Goal: Feedback & Contribution: Submit feedback/report problem

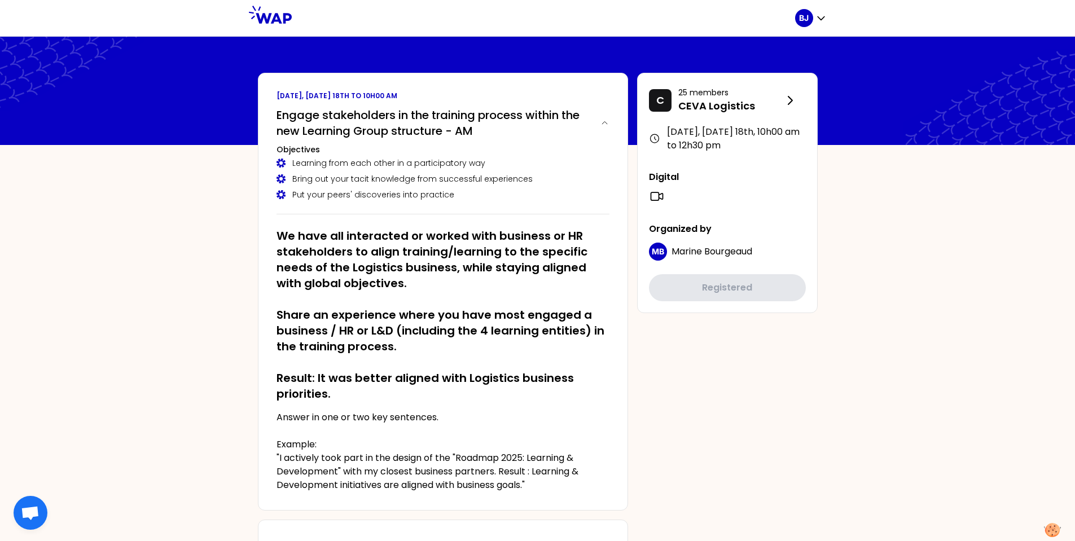
click at [277, 17] on icon at bounding box center [270, 15] width 43 height 18
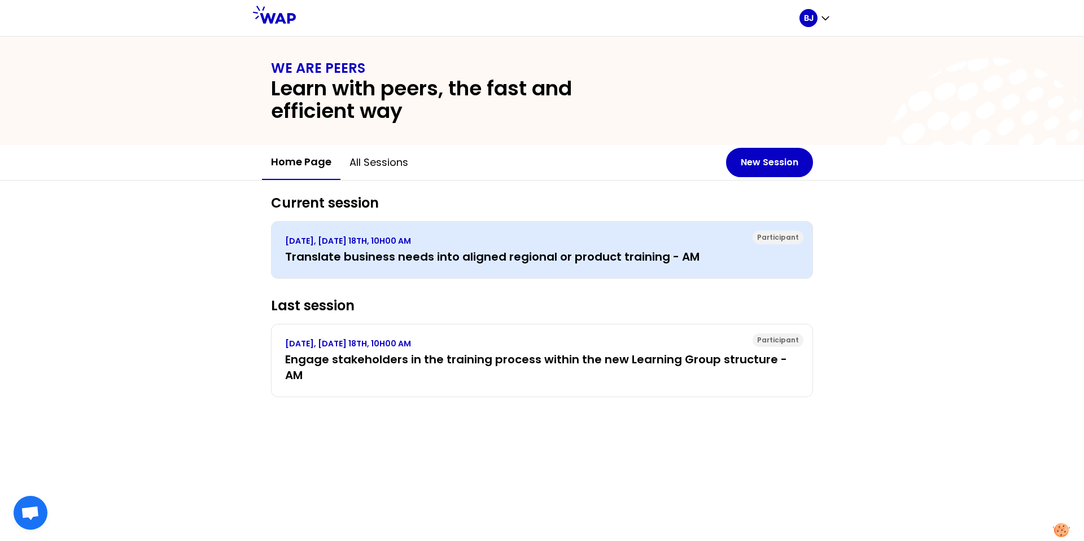
click at [377, 263] on h3 "Translate business needs into aligned regional or product training - AM" at bounding box center [542, 257] width 514 height 16
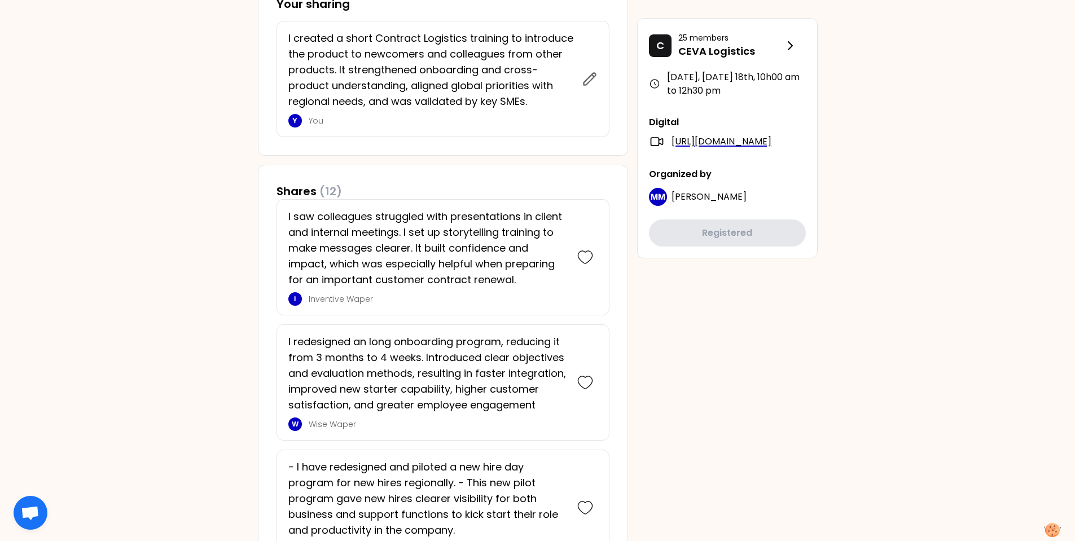
scroll to position [452, 0]
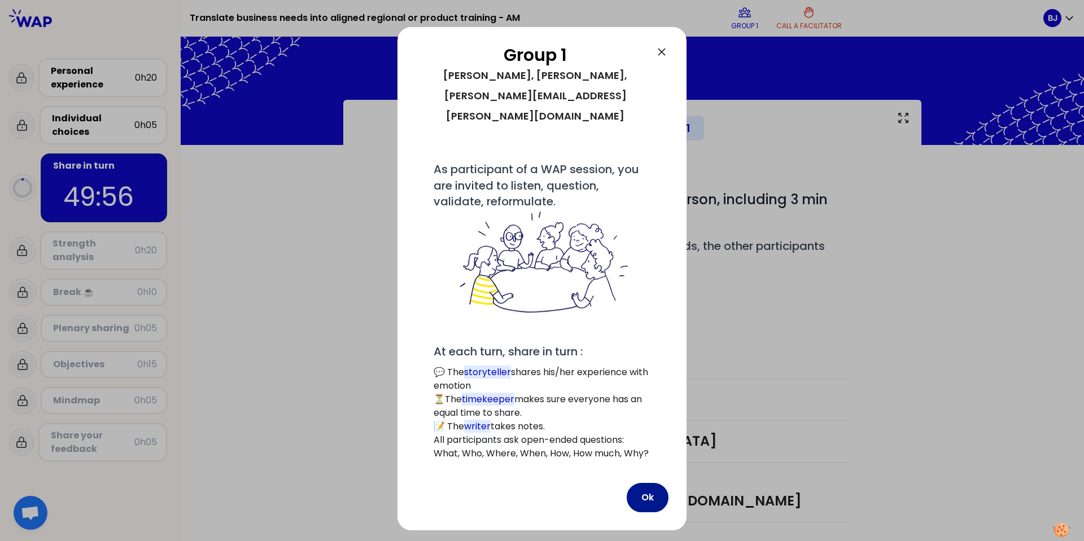
click at [644, 483] on button "Ok" at bounding box center [648, 497] width 42 height 29
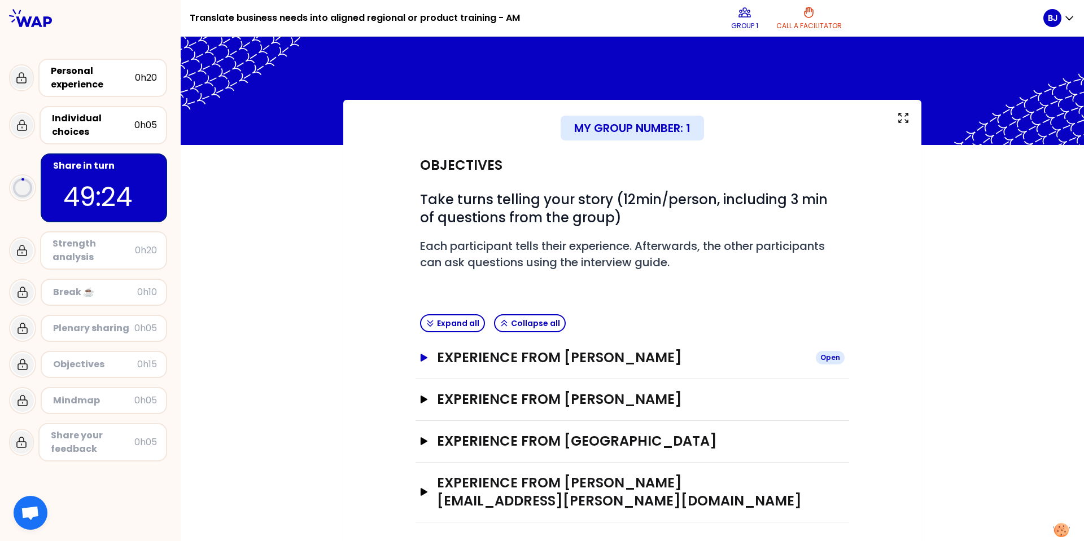
scroll to position [4, 0]
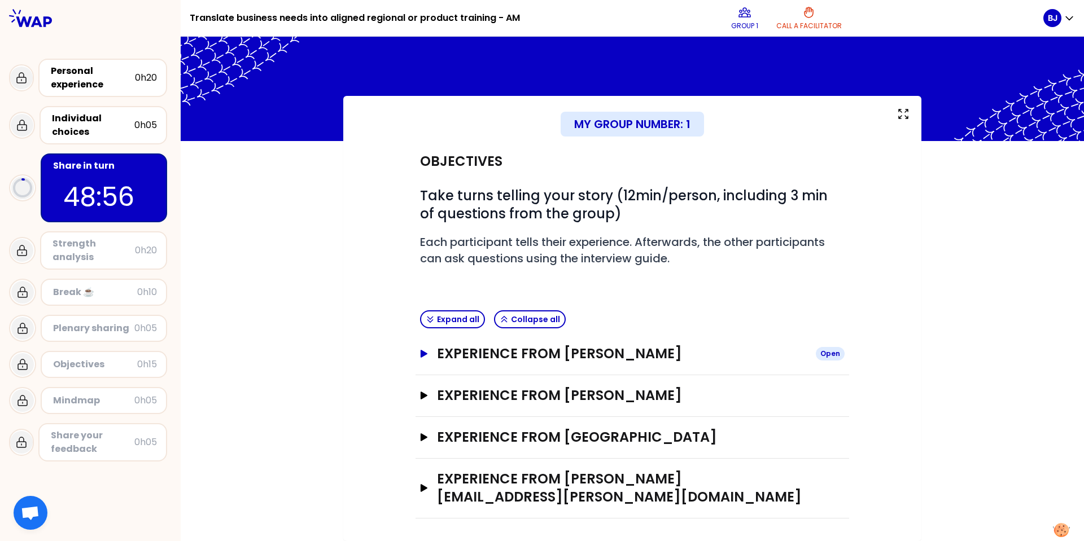
click at [423, 355] on icon "button" at bounding box center [423, 354] width 9 height 8
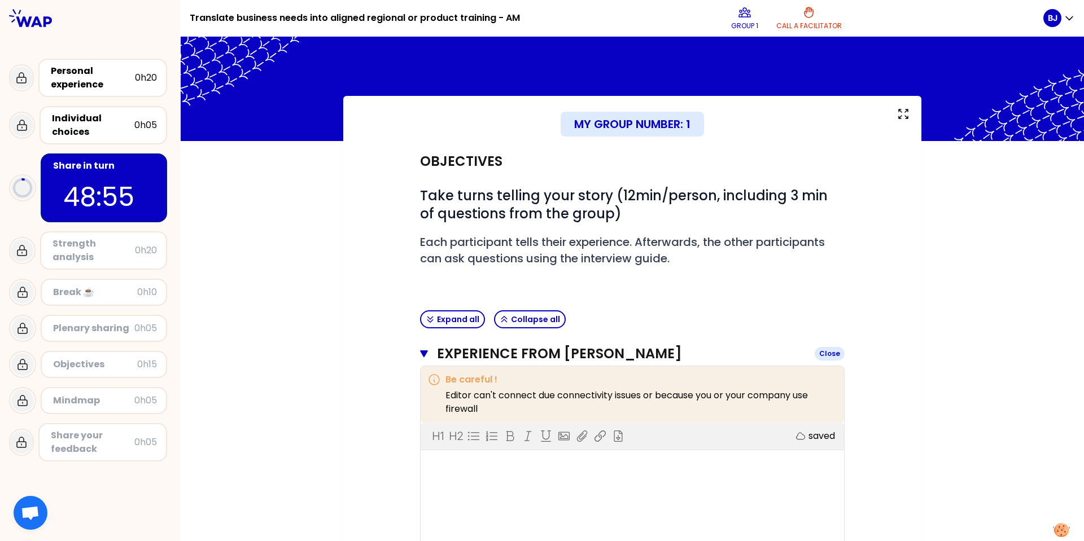
click at [423, 355] on icon "button" at bounding box center [424, 353] width 8 height 9
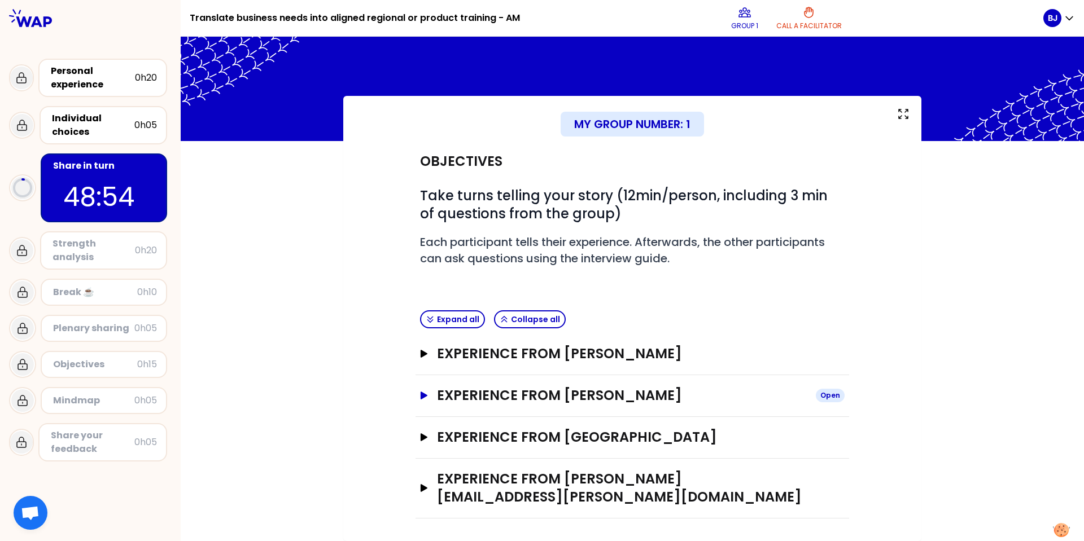
click at [421, 395] on icon "button" at bounding box center [424, 396] width 7 height 8
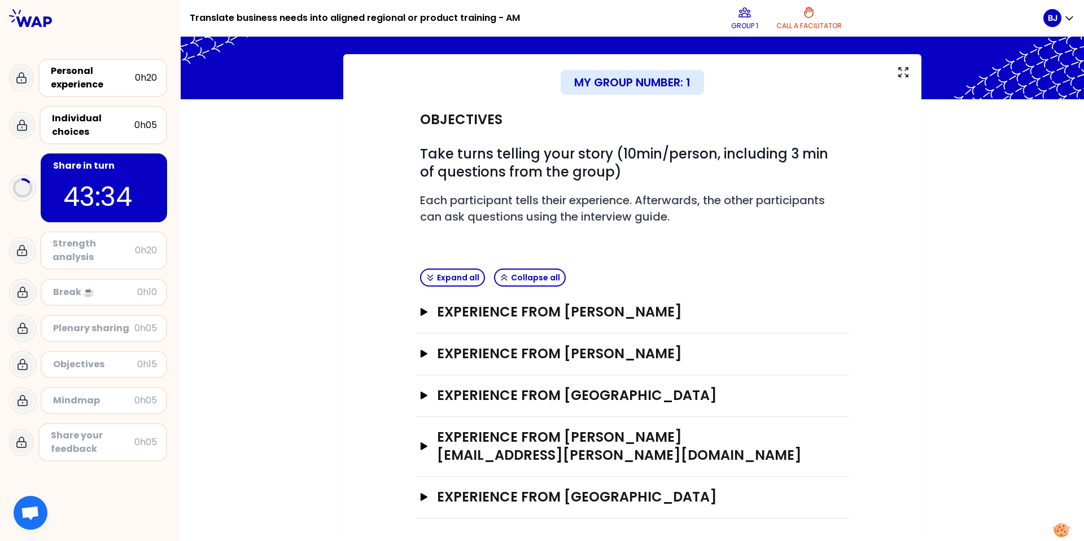
scroll to position [46, 0]
click at [421, 314] on icon "button" at bounding box center [424, 312] width 7 height 8
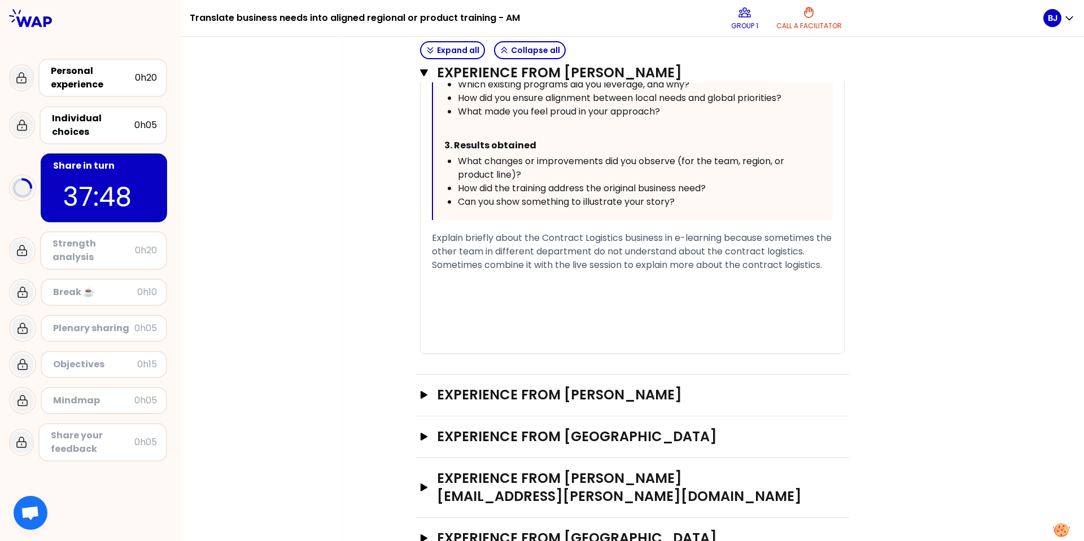
scroll to position [651, 0]
click at [421, 395] on icon "button" at bounding box center [424, 395] width 7 height 8
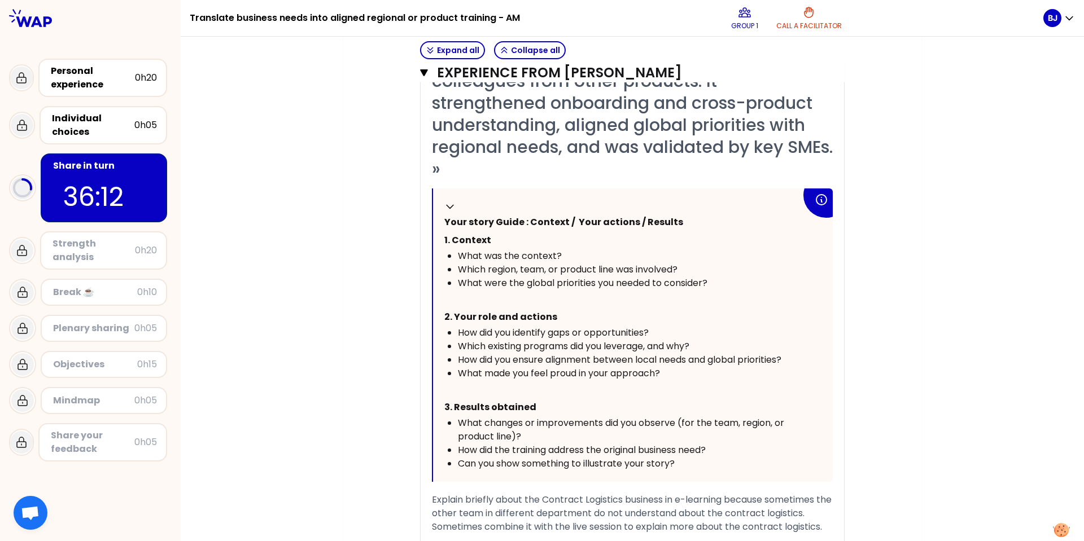
scroll to position [539, 0]
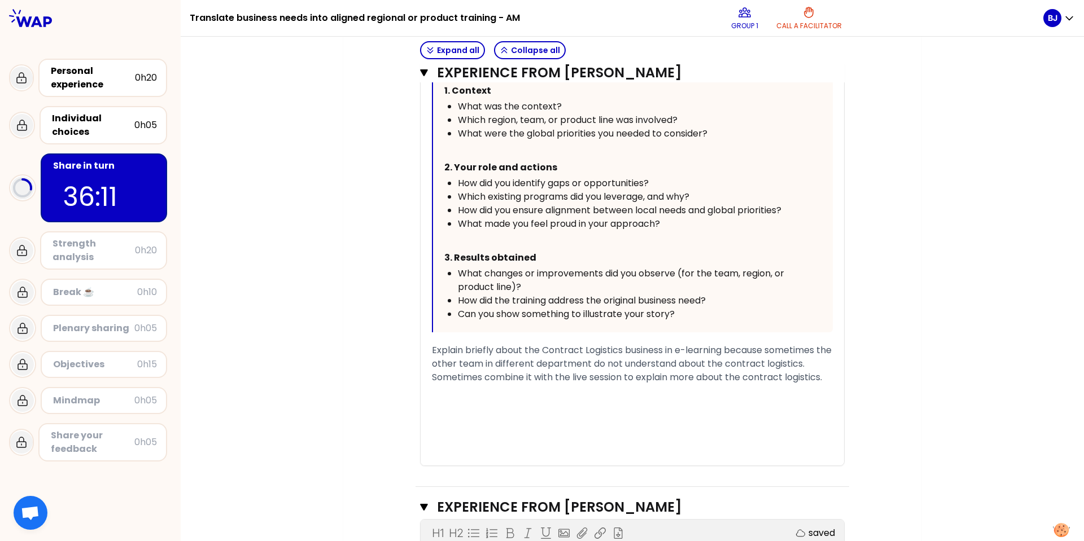
click at [487, 350] on span "Explain briefly about the Contract Logistics business in e-learning because som…" at bounding box center [633, 364] width 402 height 40
click at [519, 397] on div "﻿" at bounding box center [632, 391] width 401 height 14
click at [825, 378] on div "Explain briefly about the Contract Logistics business in e-learning because som…" at bounding box center [632, 364] width 401 height 41
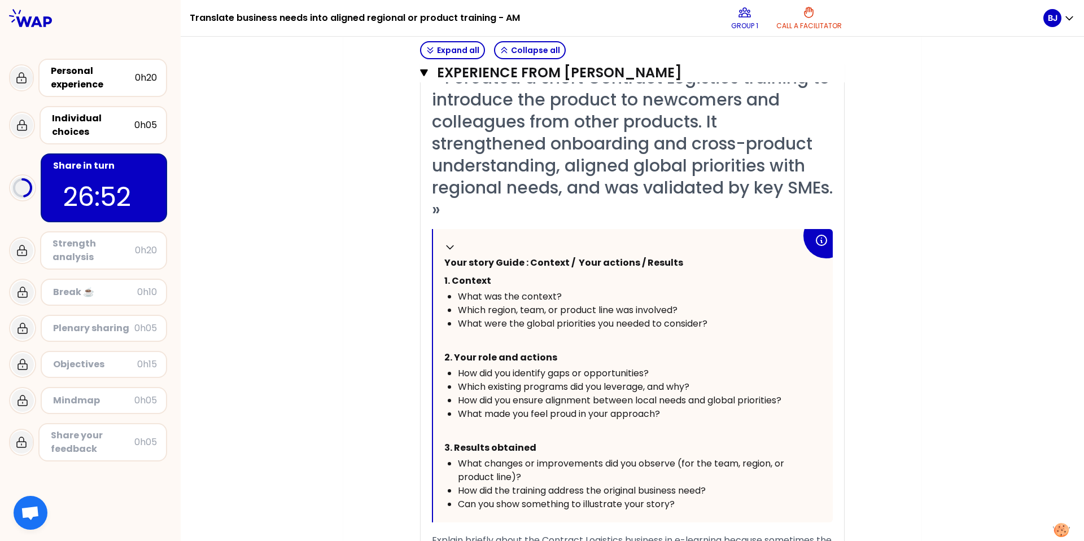
scroll to position [0, 0]
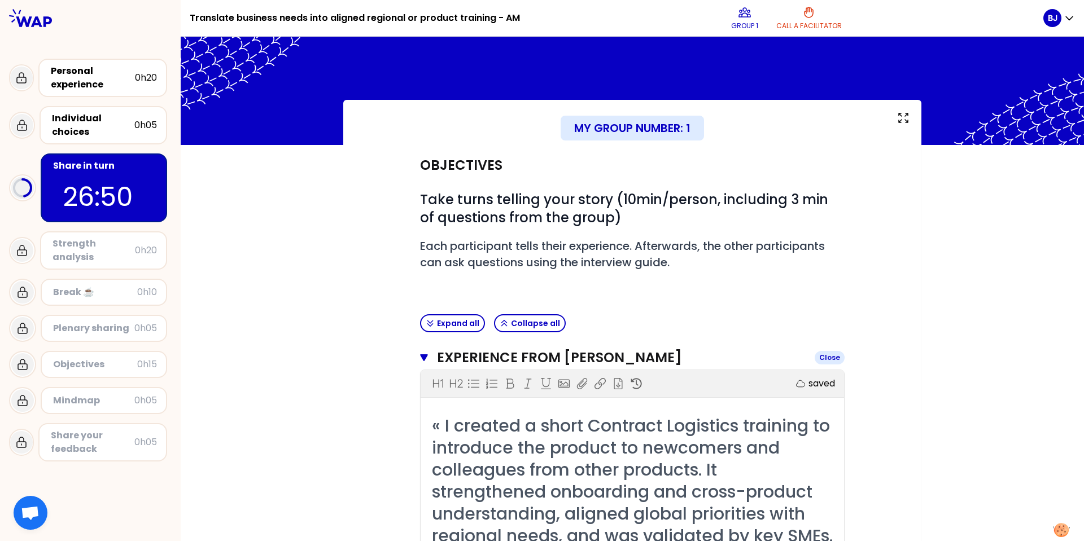
click at [420, 360] on icon "button" at bounding box center [424, 357] width 8 height 9
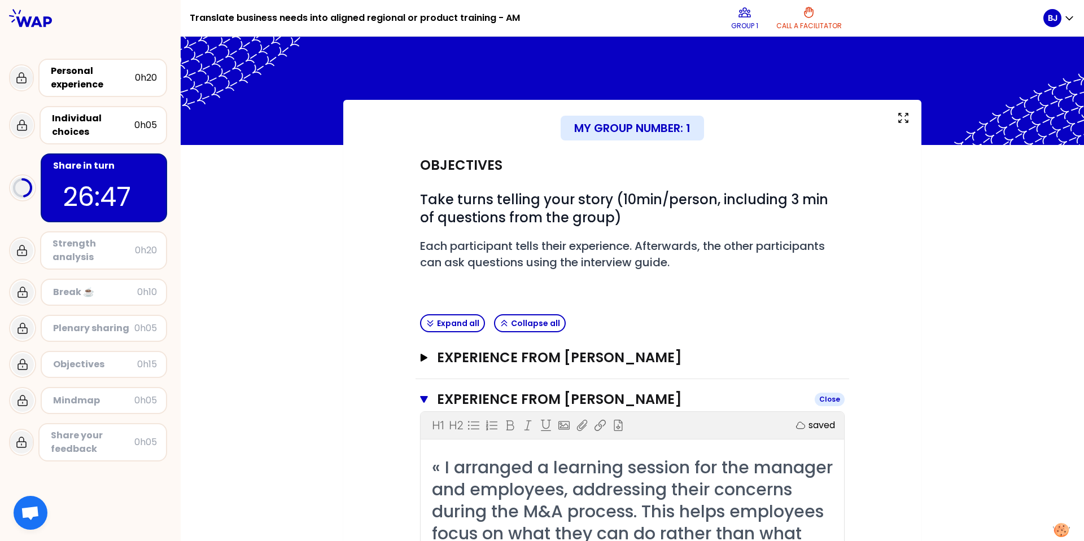
click at [423, 399] on icon "button" at bounding box center [424, 399] width 8 height 9
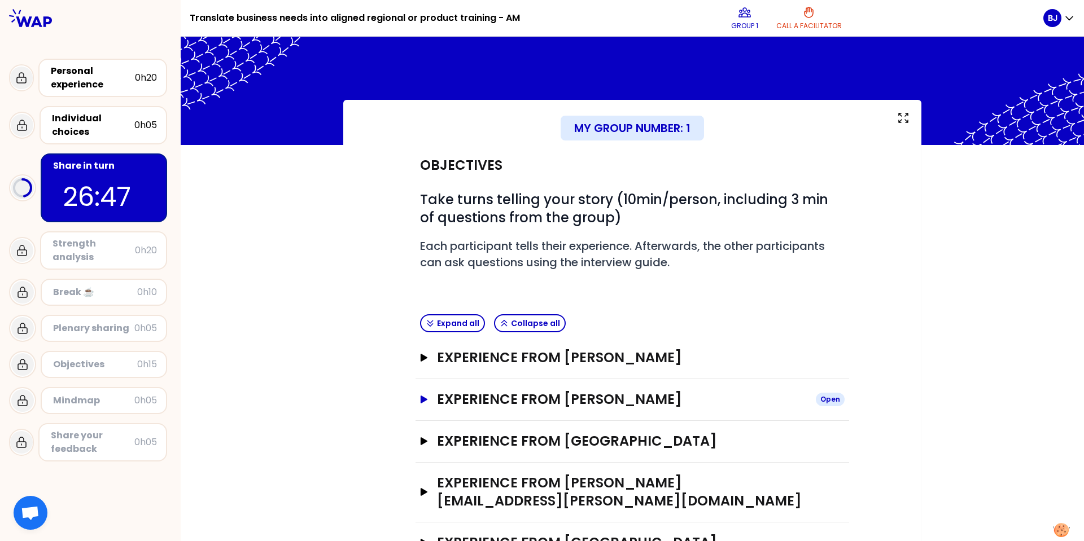
scroll to position [46, 0]
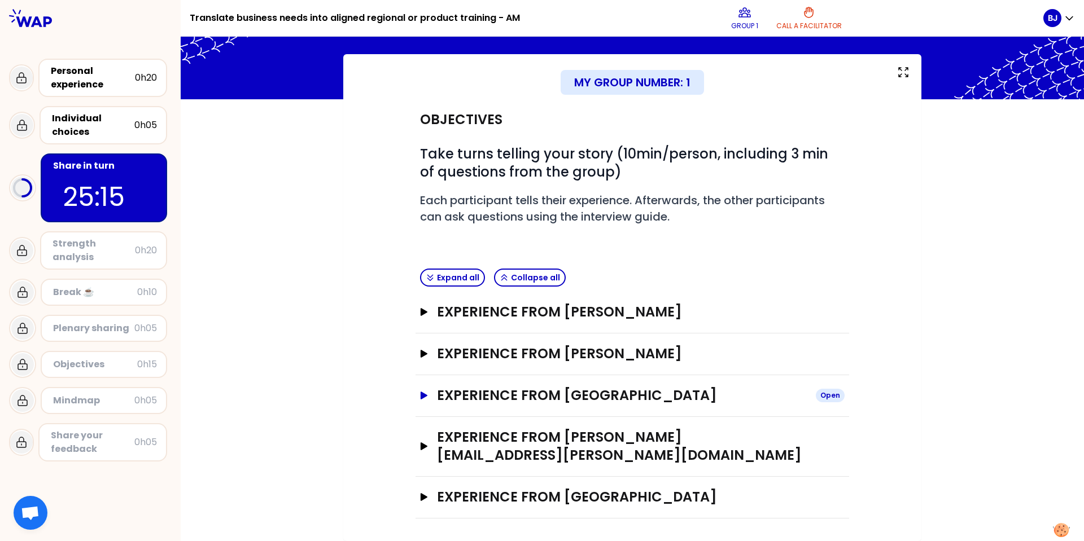
click at [421, 395] on icon "button" at bounding box center [424, 396] width 7 height 8
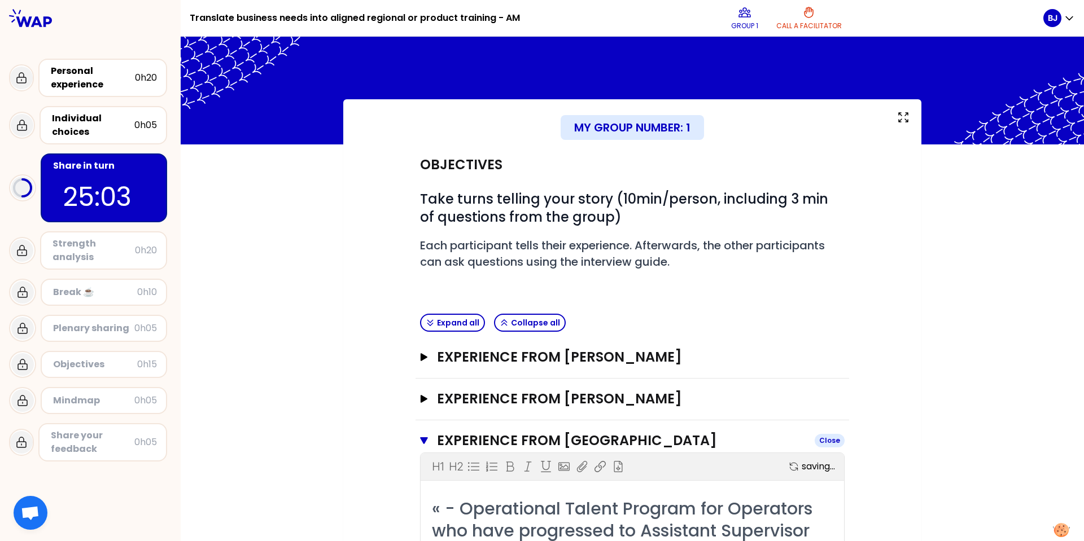
scroll to position [0, 0]
click at [421, 400] on icon "button" at bounding box center [424, 400] width 7 height 8
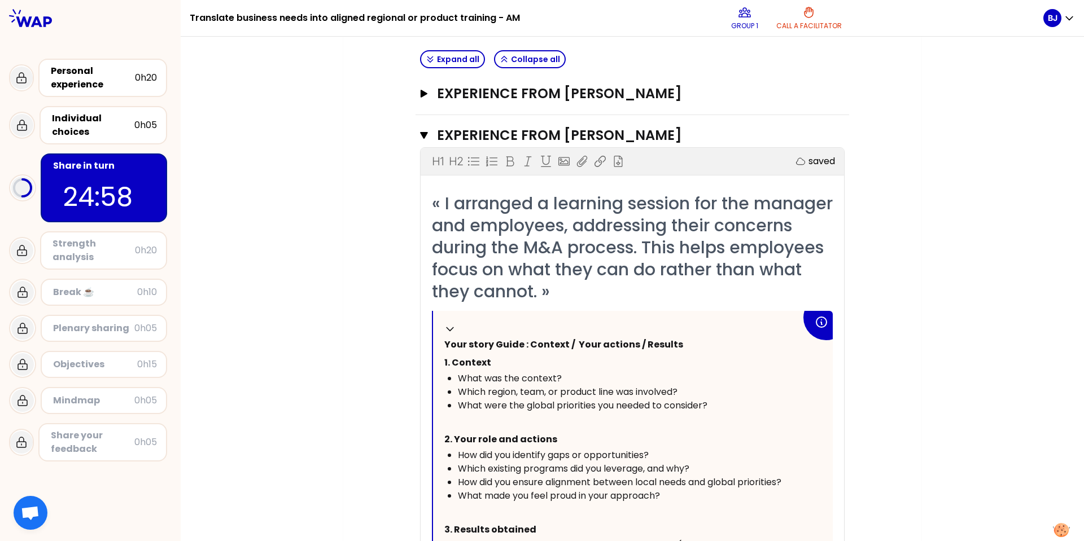
scroll to position [282, 0]
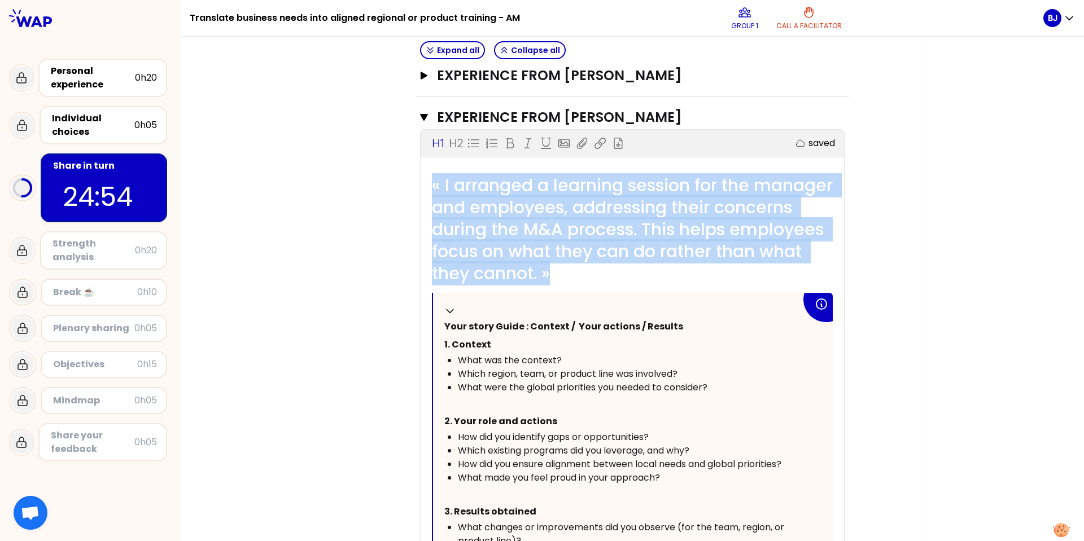
drag, startPoint x: 430, startPoint y: 182, endPoint x: 620, endPoint y: 508, distance: 377.5
click at [620, 508] on div "« I arranged a learning session for the manager and employees, addressing their…" at bounding box center [632, 440] width 401 height 532
copy span "« I arranged a learning session for the manager and employees, addressing their…"
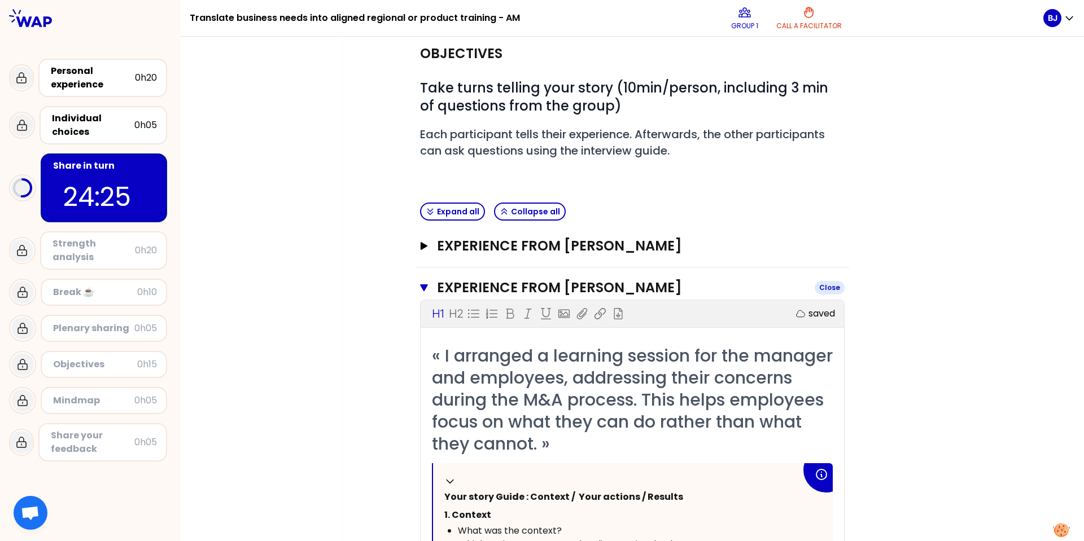
scroll to position [113, 0]
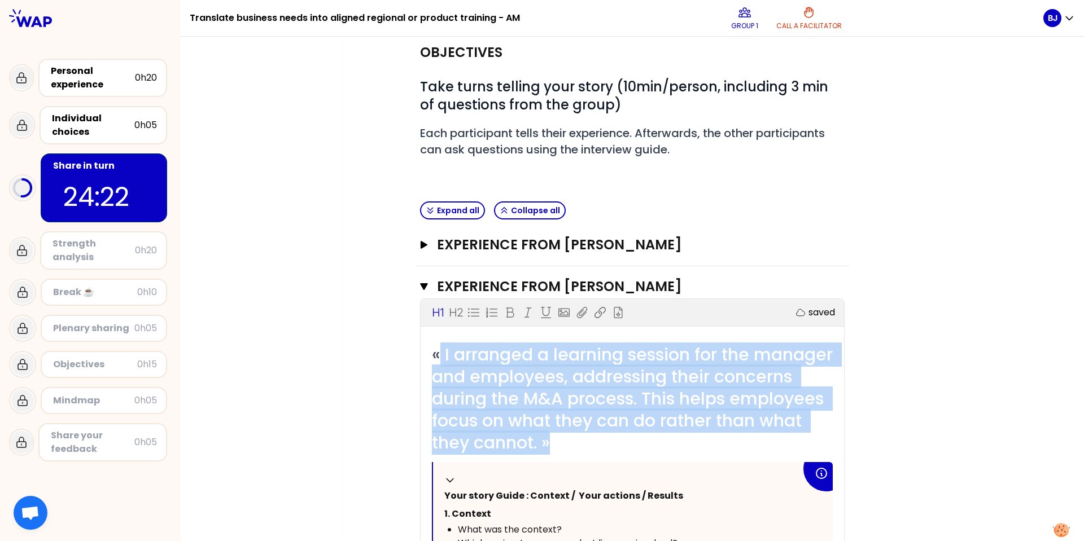
drag, startPoint x: 496, startPoint y: 352, endPoint x: 652, endPoint y: 448, distance: 183.5
click at [652, 448] on div "« I arranged a learning session for the manager and employees, addressing their…" at bounding box center [632, 399] width 401 height 110
copy span "I arranged a learning session for the manager and employees, addressing their c…"
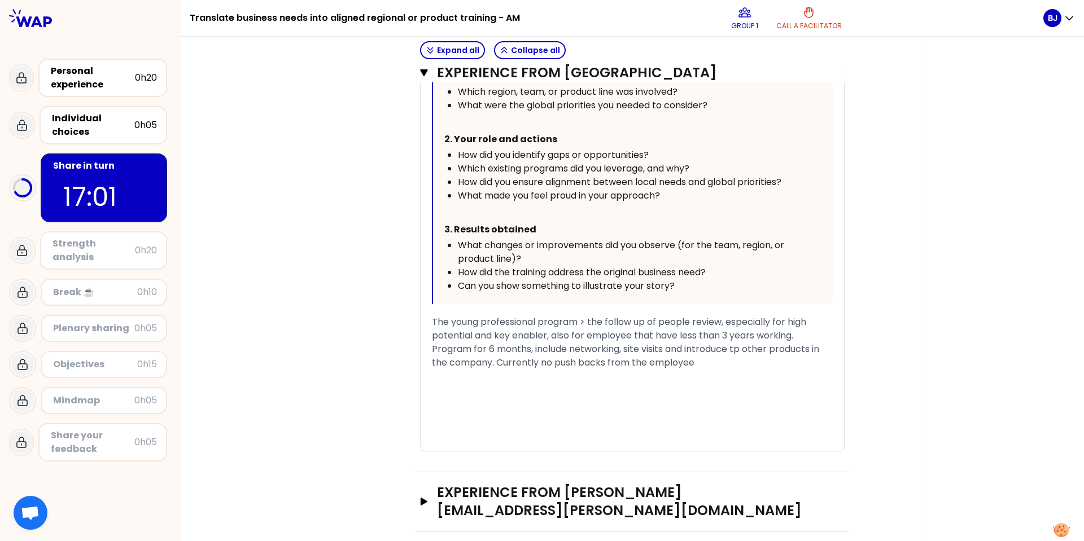
scroll to position [1300, 0]
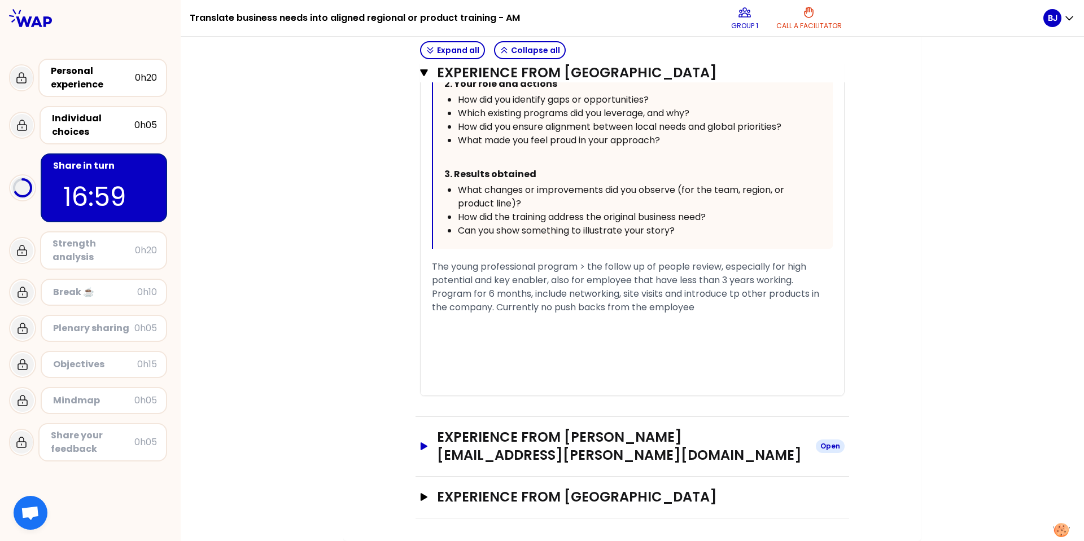
click at [421, 445] on icon "button" at bounding box center [424, 447] width 7 height 8
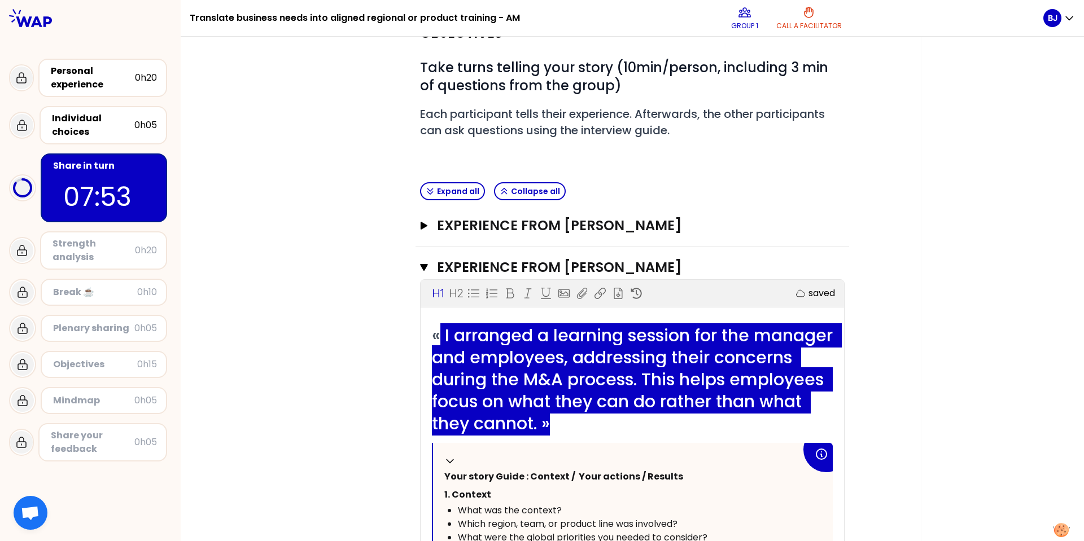
scroll to position [61, 0]
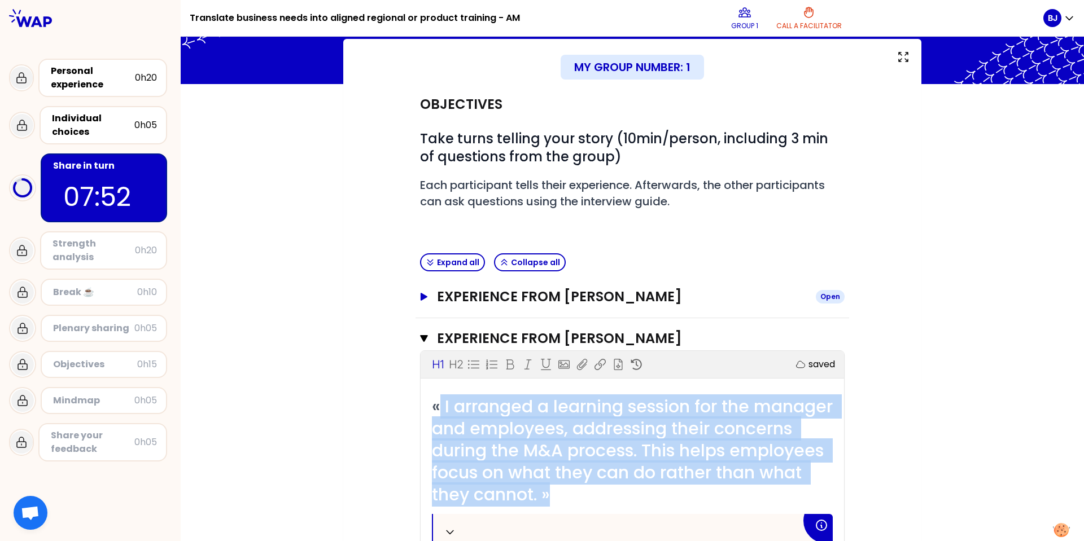
click at [421, 297] on icon "button" at bounding box center [424, 297] width 7 height 8
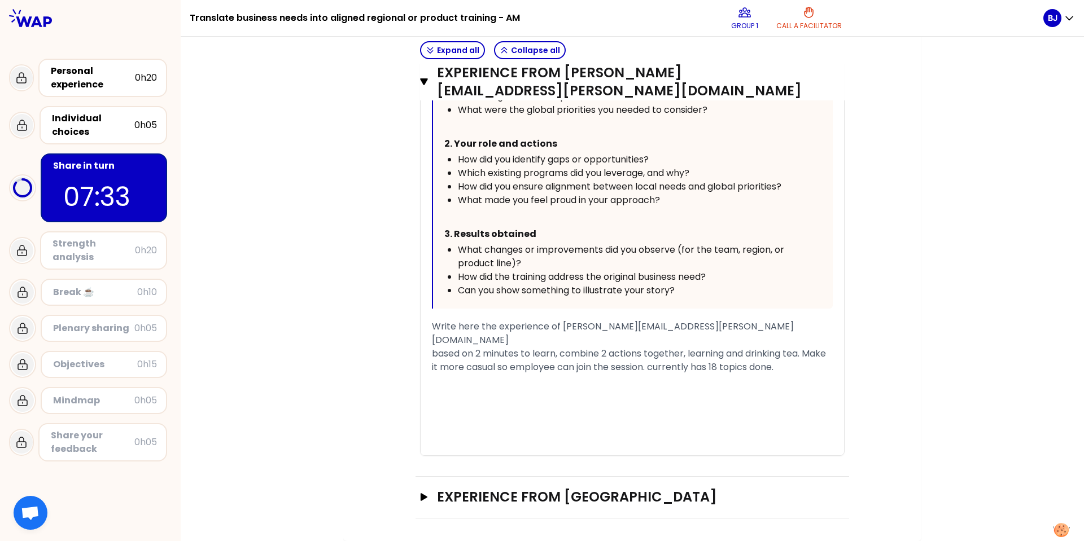
scroll to position [2598, 0]
click at [421, 497] on icon "button" at bounding box center [424, 497] width 7 height 8
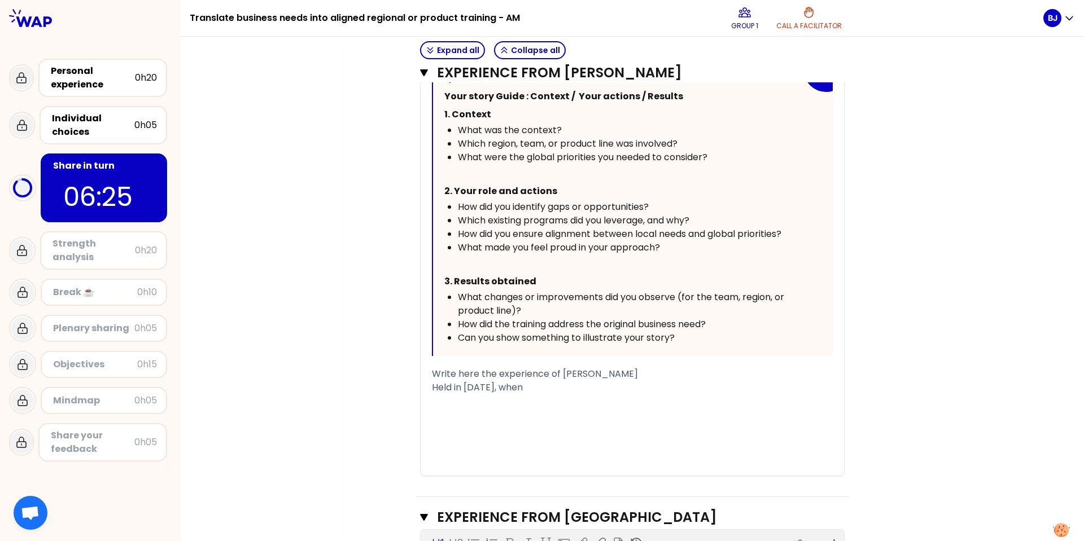
scroll to position [1029, 0]
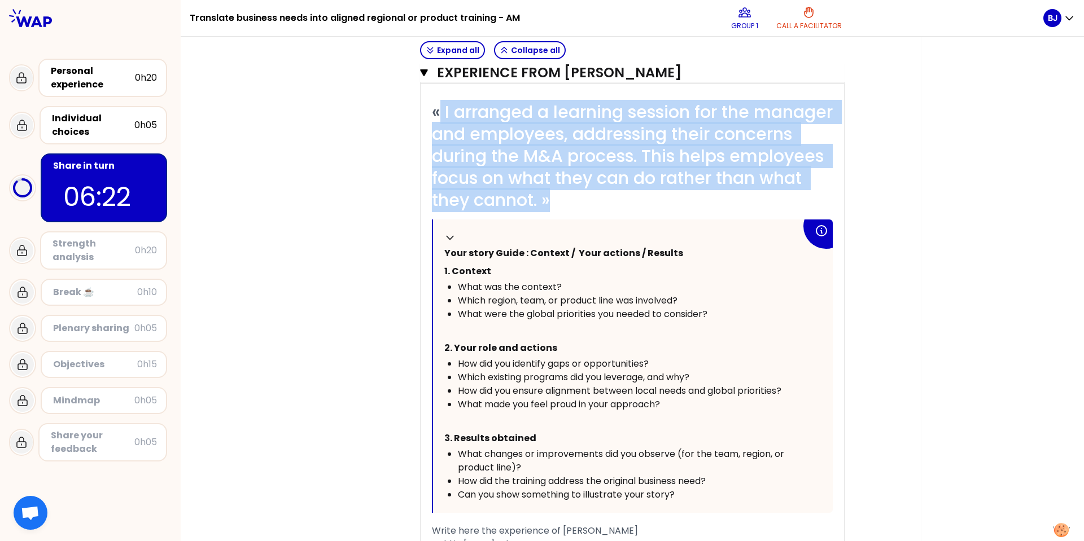
drag, startPoint x: 440, startPoint y: 248, endPoint x: 692, endPoint y: 495, distance: 352.5
click at [692, 495] on div "Collapse Your story Guide : Context / Your actions / Results 1. Context What wa…" at bounding box center [633, 367] width 400 height 294
copy div "Your story Guide : Context / Your actions / Results 1. Context What was the con…"
drag, startPoint x: 441, startPoint y: 252, endPoint x: 487, endPoint y: 318, distance: 80.8
click at [541, 452] on div "Collapse Your story Guide : Context / Your actions / Results 1. Context What wa…" at bounding box center [633, 367] width 400 height 294
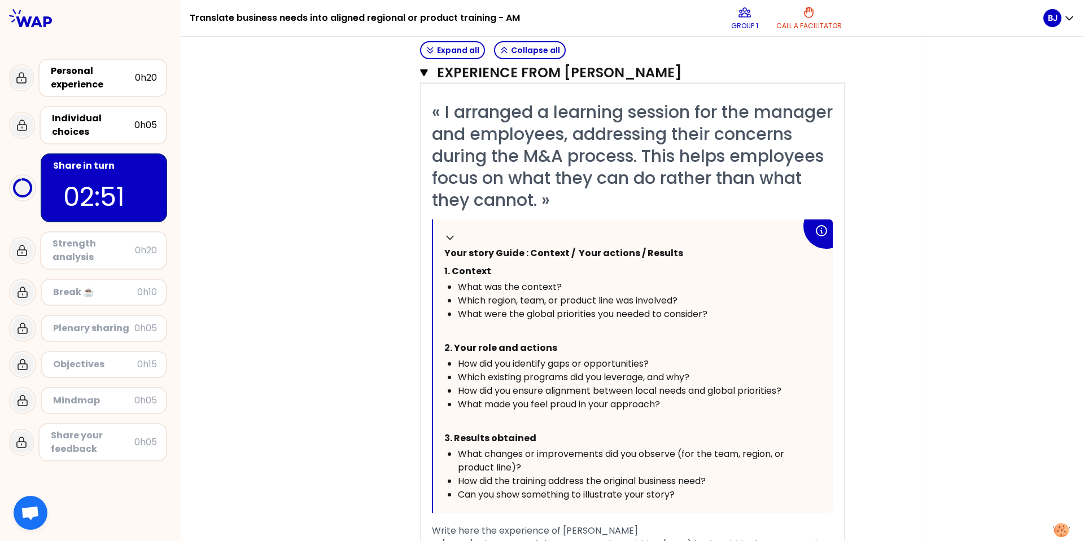
drag, startPoint x: 482, startPoint y: 311, endPoint x: 466, endPoint y: 278, distance: 36.6
click at [482, 311] on span "What were the global priorities you needed to consider?" at bounding box center [583, 314] width 250 height 13
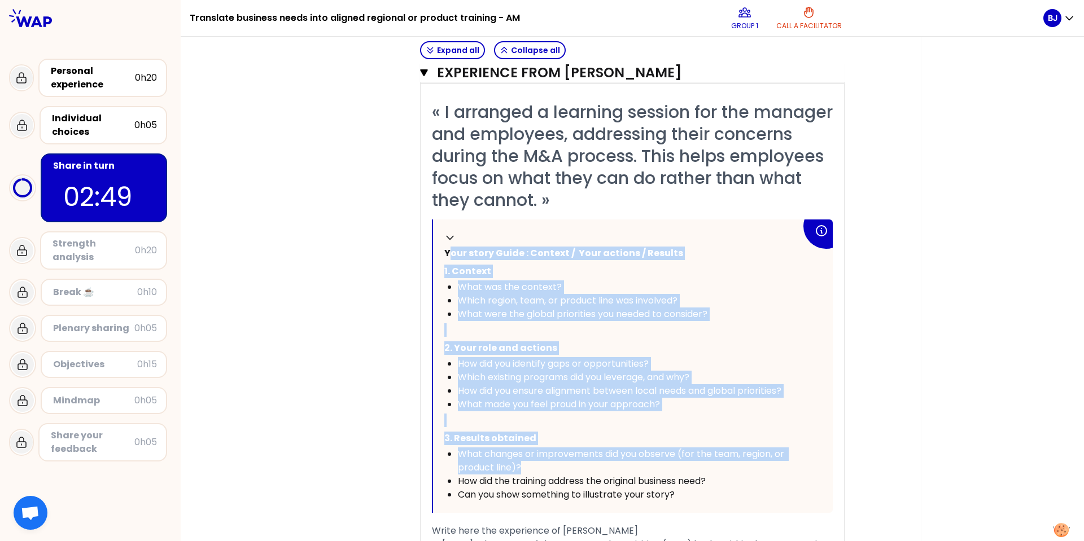
drag, startPoint x: 443, startPoint y: 249, endPoint x: 482, endPoint y: 276, distance: 47.0
click at [575, 467] on div "Collapse Your story Guide : Context / Your actions / Results 1. Context What wa…" at bounding box center [633, 367] width 400 height 294
click at [446, 255] on span "Your story Guide : Context / Your actions / Results" at bounding box center [563, 253] width 239 height 13
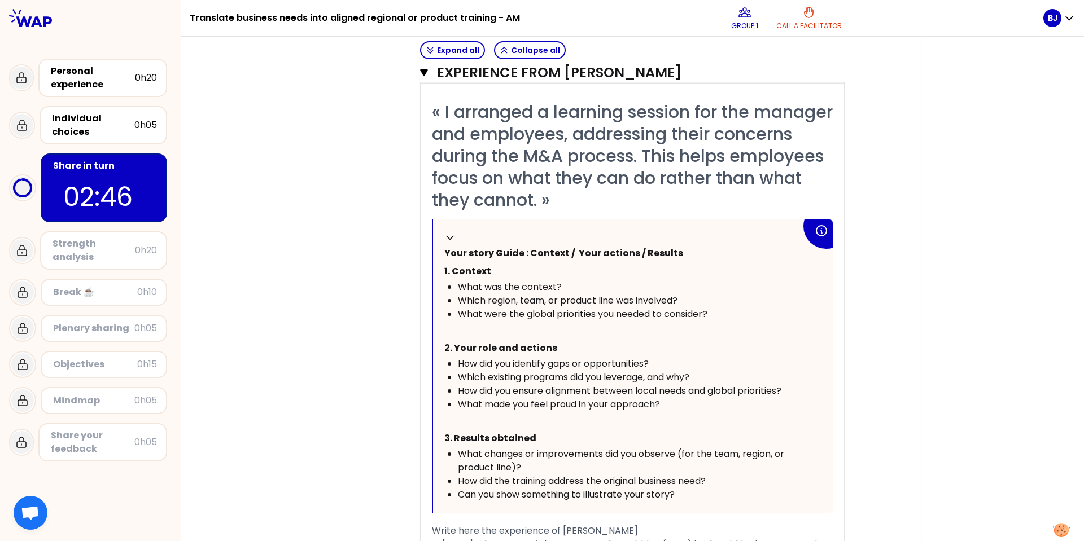
drag, startPoint x: 442, startPoint y: 253, endPoint x: 687, endPoint y: 508, distance: 353.0
click at [687, 508] on div "Collapse Your story Guide : Context / Your actions / Results 1. Context What wa…" at bounding box center [633, 367] width 400 height 294
copy div "Your story Guide : Context / Your actions / Results 1. Context What was the con…"
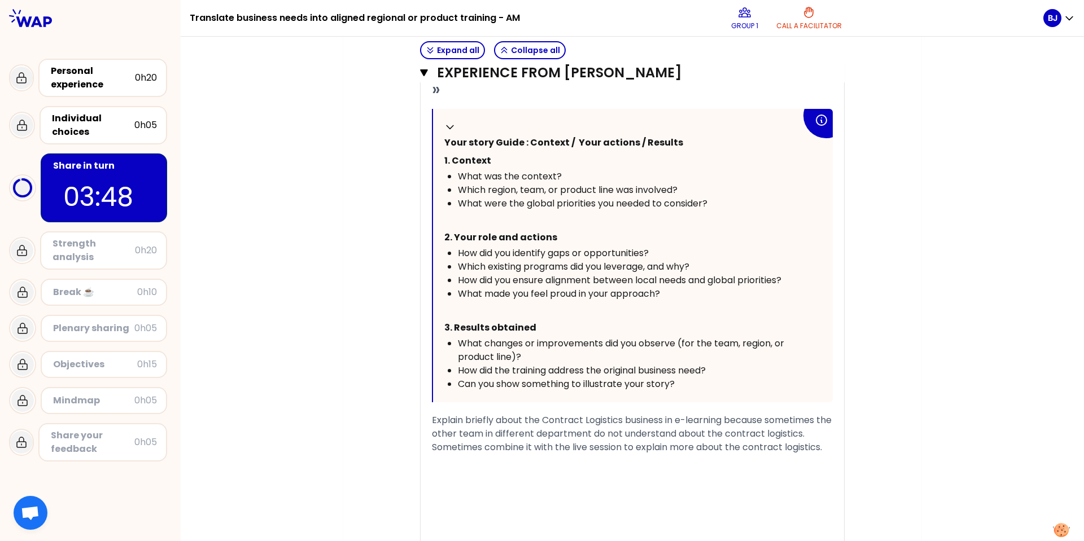
scroll to position [565, 0]
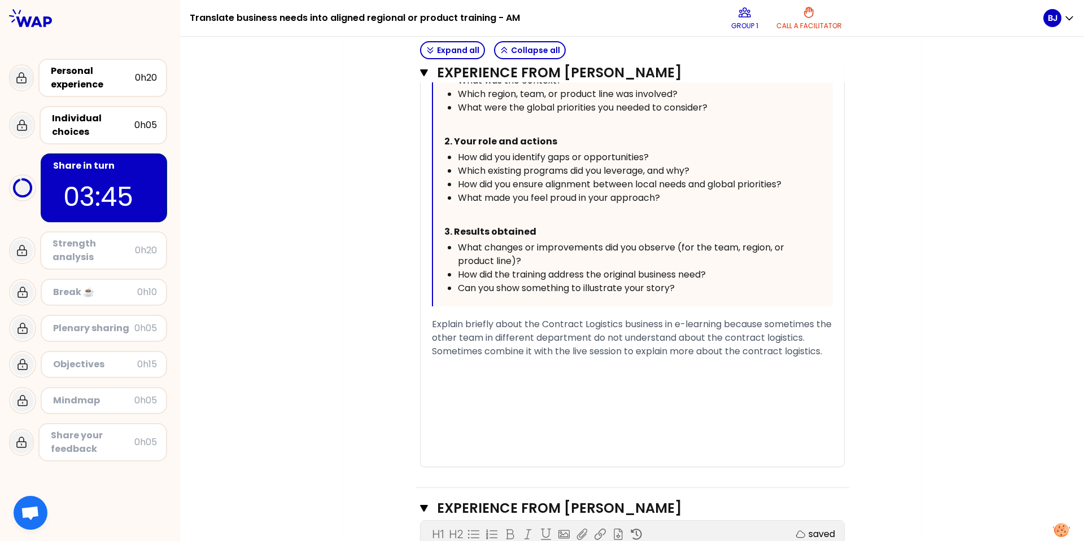
click at [824, 353] on span "Explain briefly about the Contract Logistics business in e-learning because som…" at bounding box center [633, 338] width 402 height 40
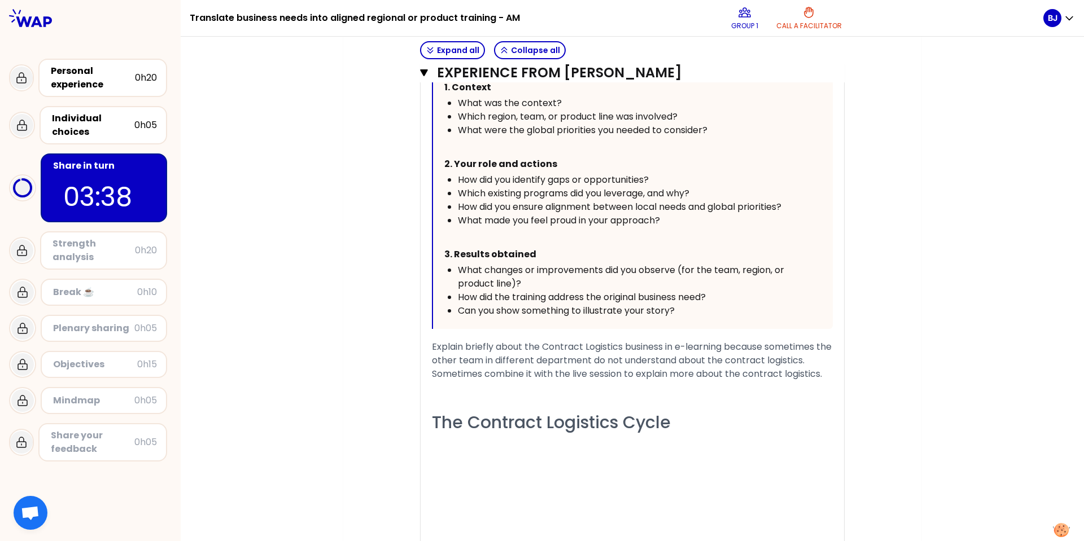
scroll to position [565, 0]
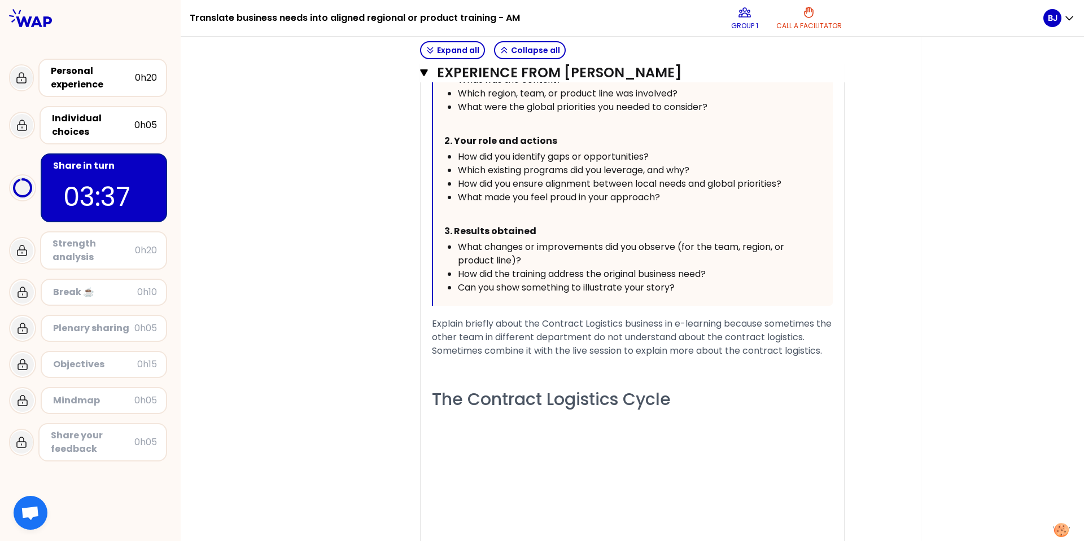
drag, startPoint x: 426, startPoint y: 396, endPoint x: 461, endPoint y: 393, distance: 34.6
click at [461, 393] on div "« I created a short Contract Logistics training to introduce the product to new…" at bounding box center [632, 211] width 423 height 723
click at [449, 397] on span "The Contract Logistics Cycle" at bounding box center [551, 399] width 239 height 24
drag, startPoint x: 435, startPoint y: 397, endPoint x: 672, endPoint y: 392, distance: 237.2
click at [672, 392] on div "The Contract Logistics Cycle" at bounding box center [632, 399] width 401 height 22
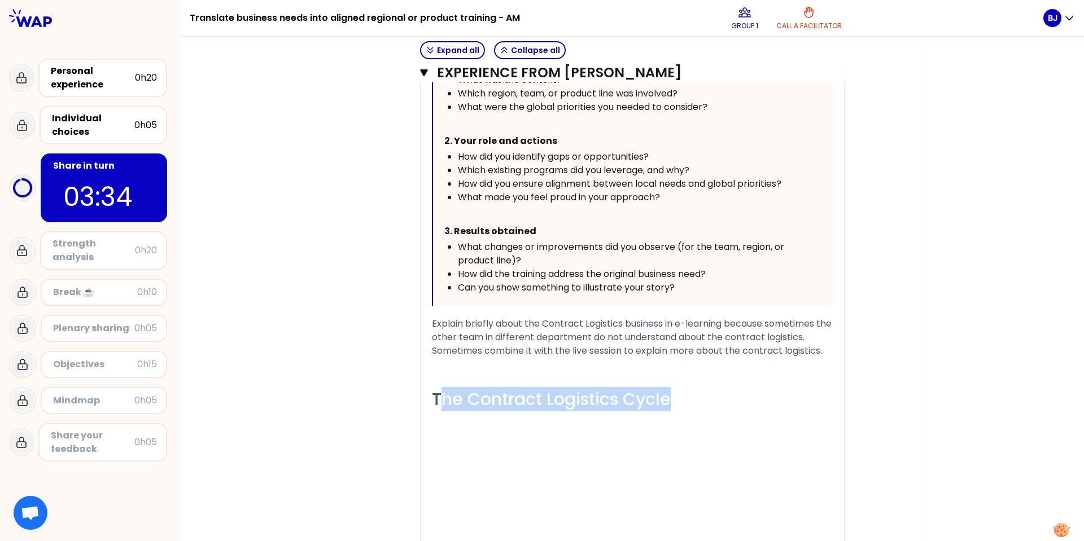
click at [540, 377] on div "« I created a short Contract Logistics training to introduce the product to new…" at bounding box center [632, 211] width 401 height 723
click at [451, 365] on div "﻿" at bounding box center [632, 365] width 401 height 14
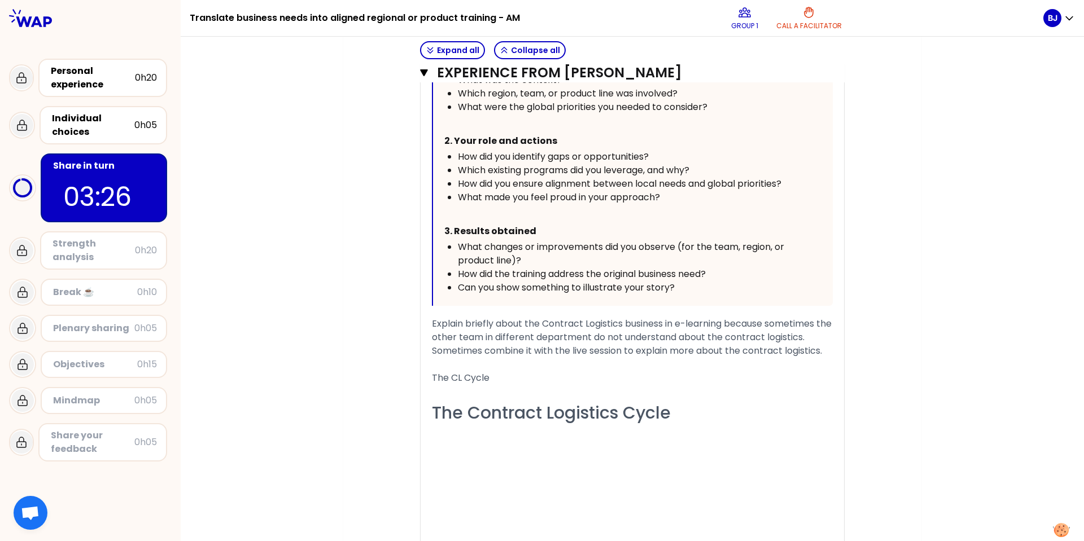
click at [487, 414] on span "The Contract Logistics Cycle" at bounding box center [551, 413] width 239 height 24
click at [454, 377] on span "The CL Cycle" at bounding box center [461, 377] width 58 height 13
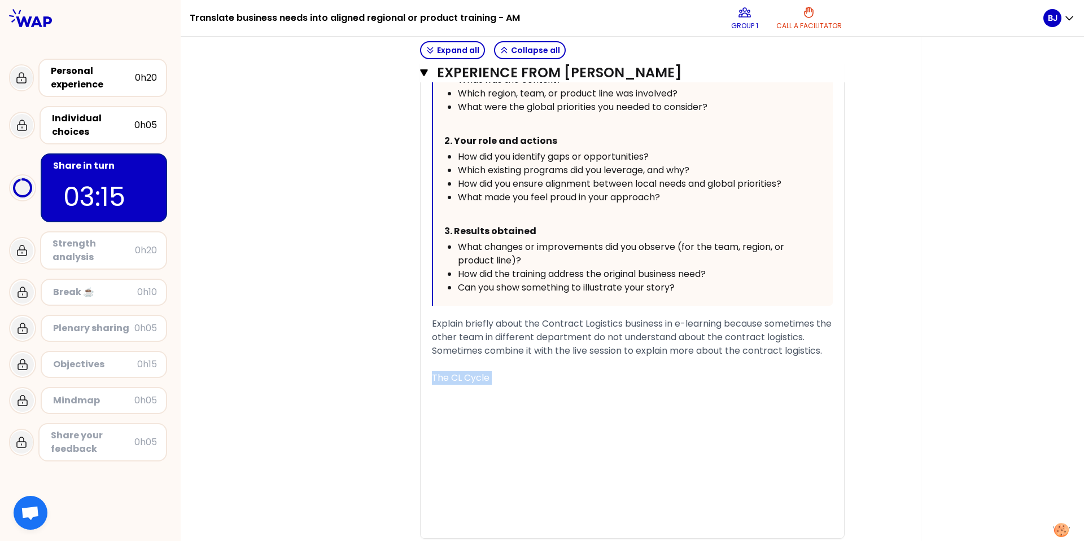
click at [454, 377] on span "The CL Cycle" at bounding box center [461, 377] width 58 height 13
drag, startPoint x: 454, startPoint y: 377, endPoint x: 454, endPoint y: 384, distance: 7.4
click at [454, 384] on div "The CL Cycle" at bounding box center [632, 378] width 401 height 14
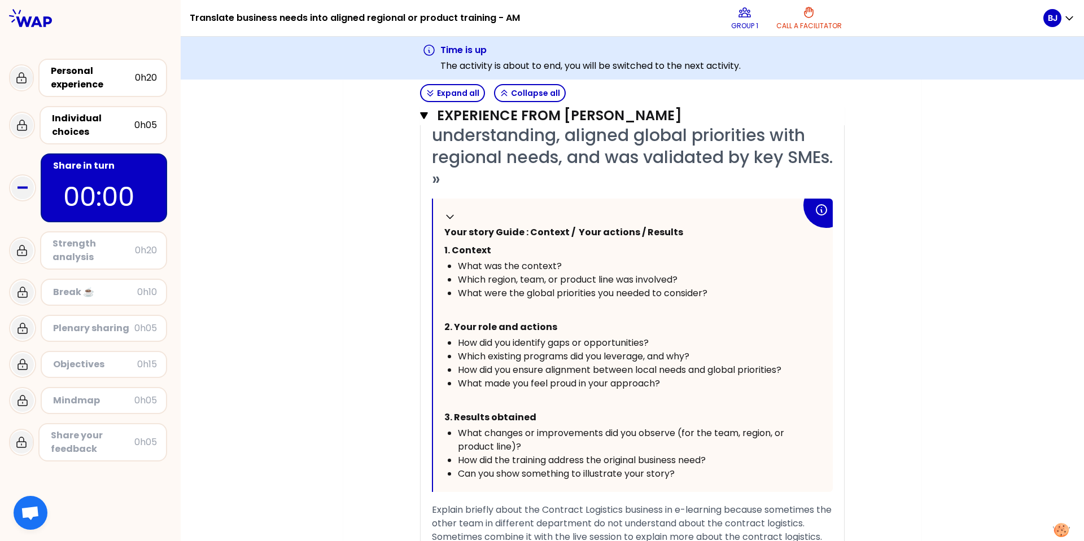
scroll to position [396, 0]
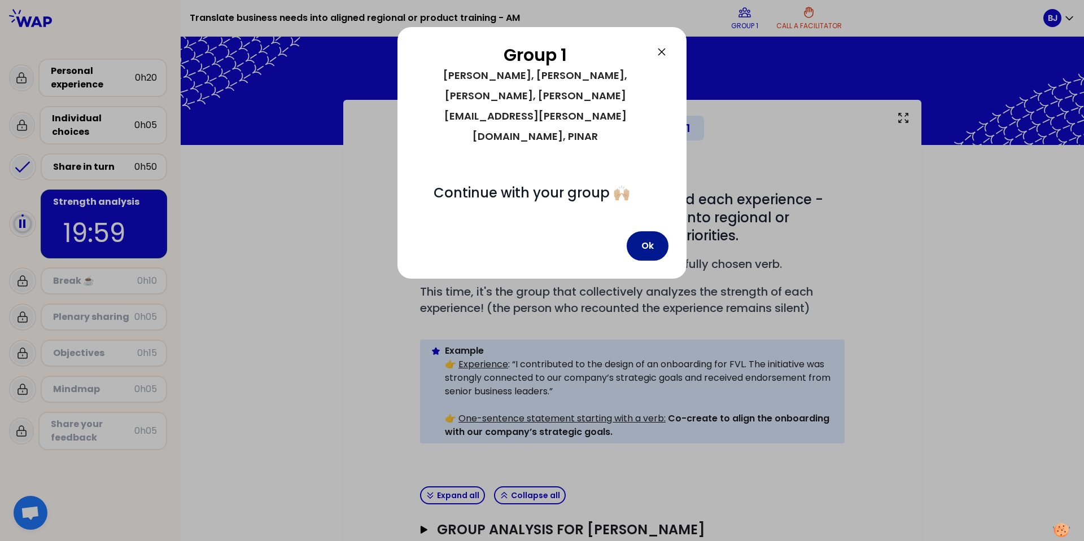
click at [635, 231] on button "Ok" at bounding box center [648, 245] width 42 height 29
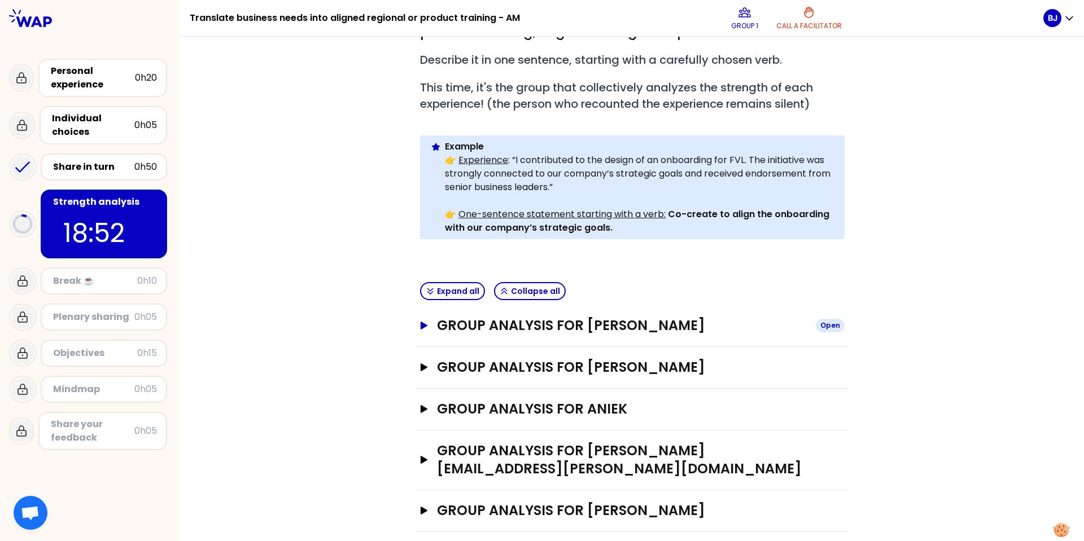
scroll to position [218, 0]
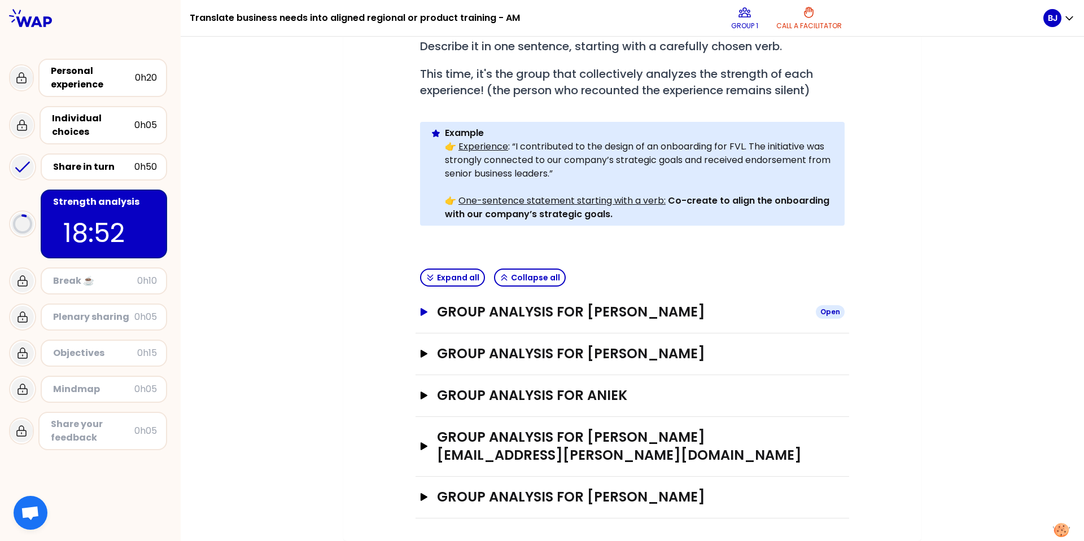
click at [423, 311] on icon "button" at bounding box center [423, 312] width 9 height 8
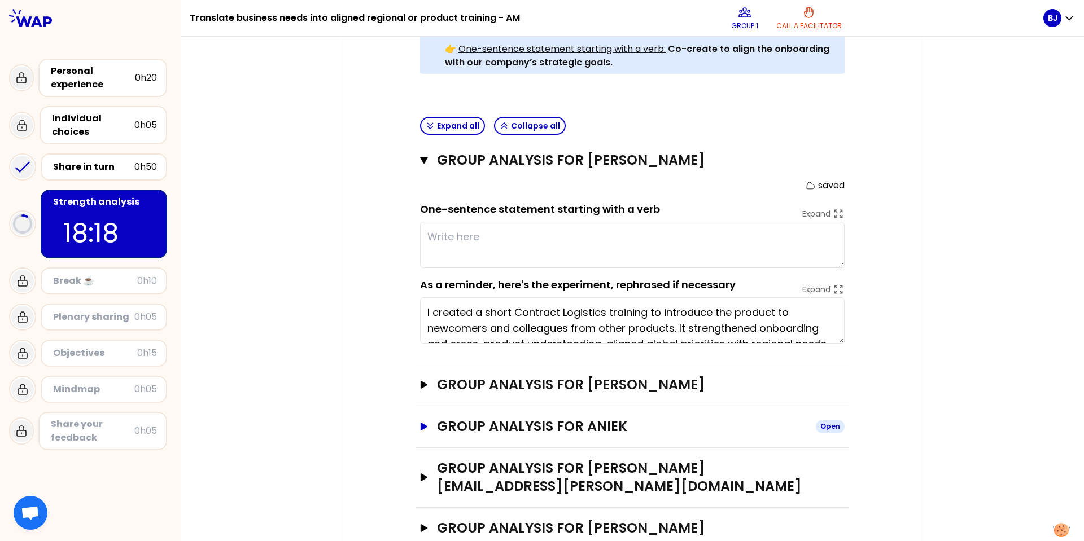
scroll to position [401, 0]
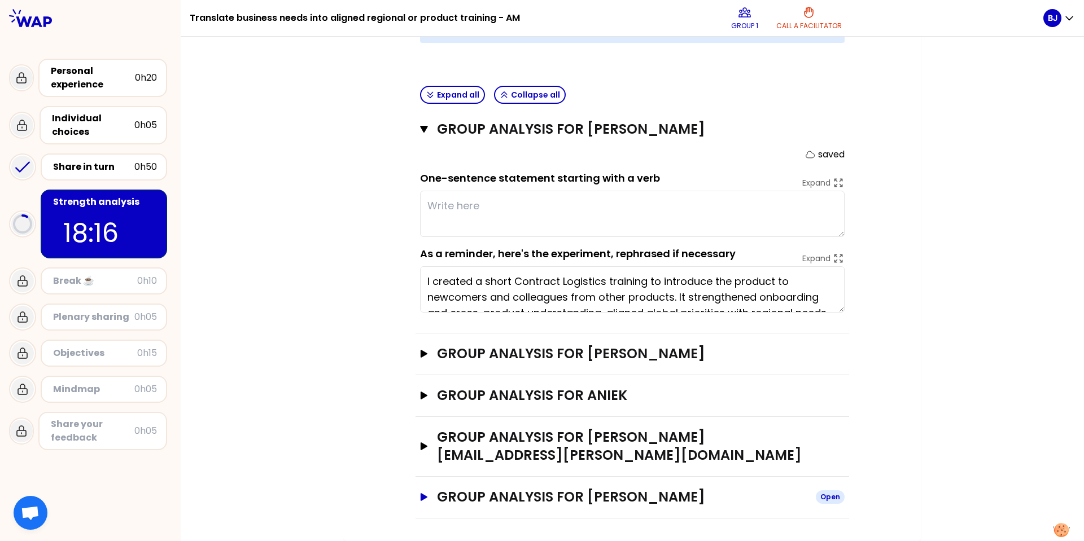
click at [421, 500] on icon "button" at bounding box center [424, 497] width 7 height 8
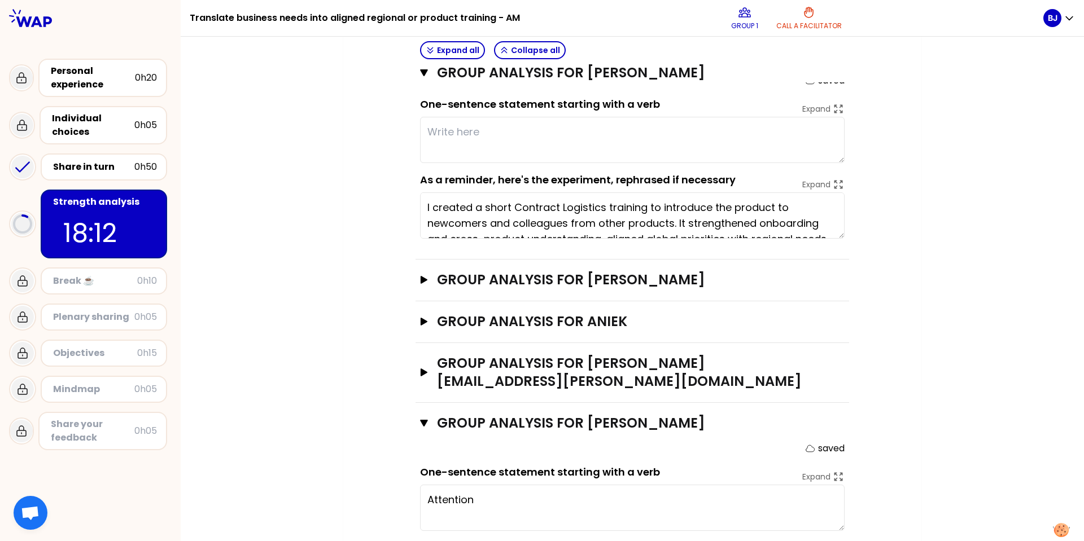
scroll to position [584, 0]
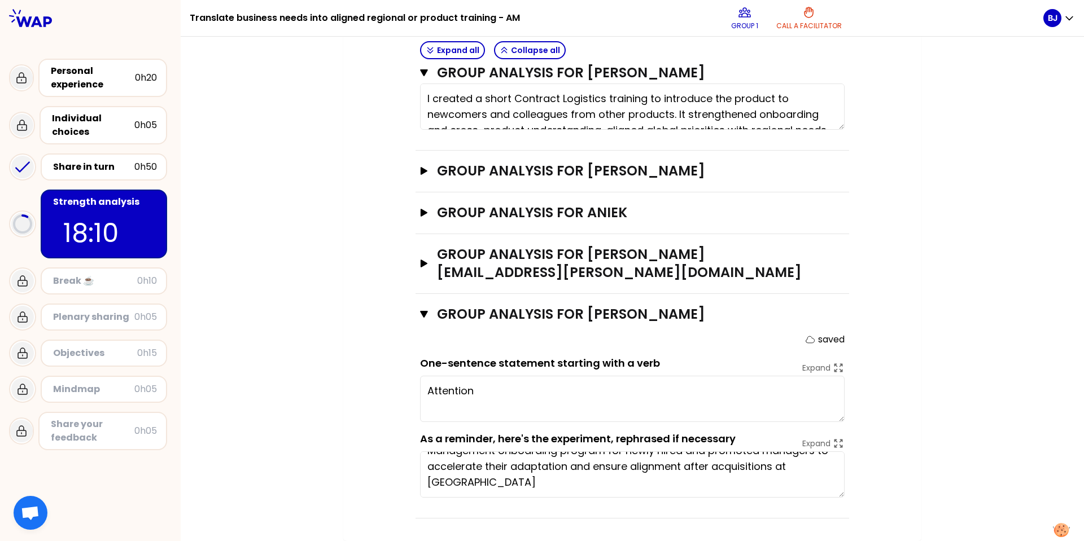
drag, startPoint x: 839, startPoint y: 497, endPoint x: 837, endPoint y: 518, distance: 21.0
click at [837, 518] on div "Group analysis for PINAR BAYRAM Close saved One-sentence statement starting wit…" at bounding box center [633, 406] width 434 height 225
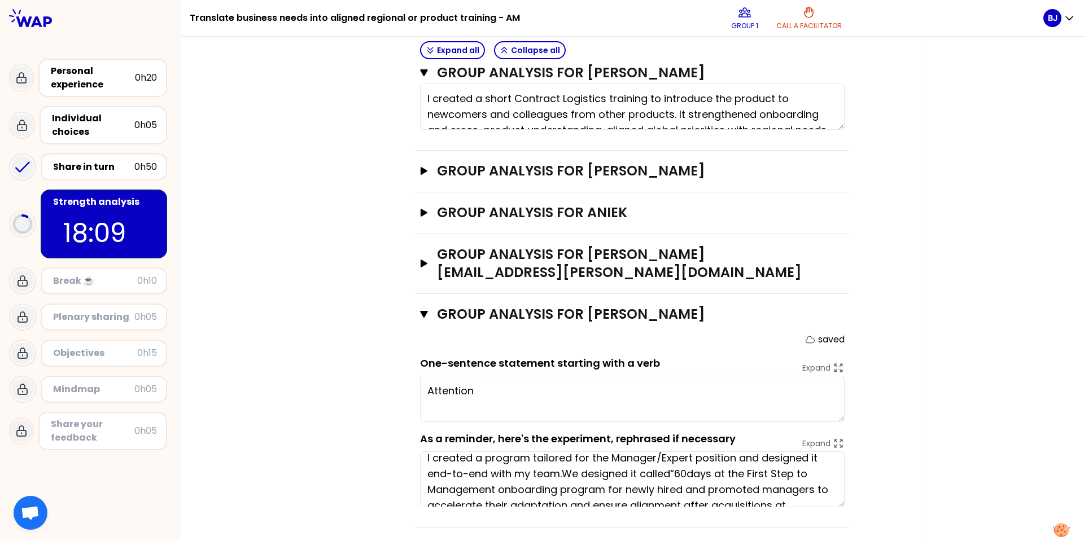
scroll to position [2, 0]
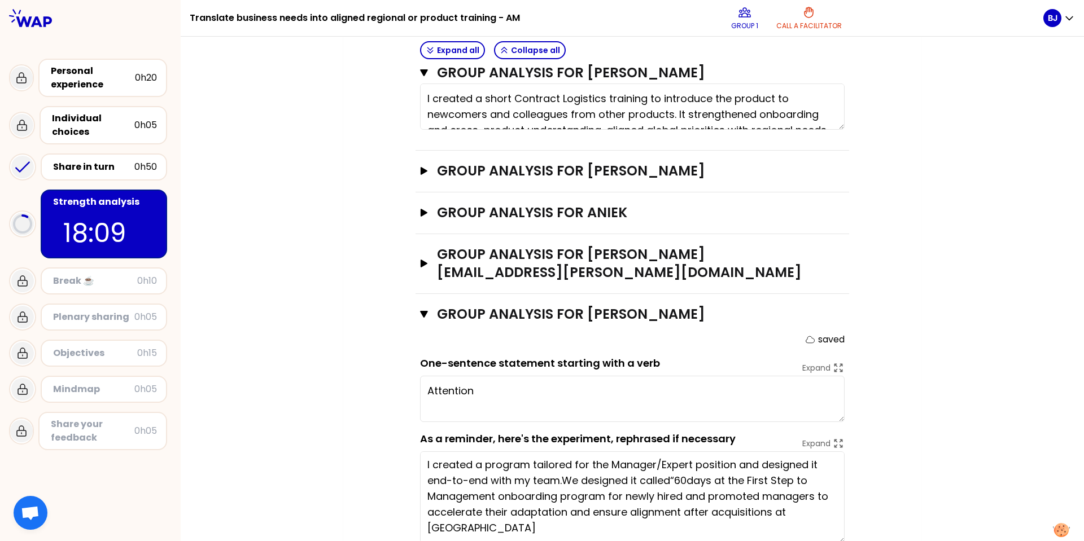
drag, startPoint x: 837, startPoint y: 495, endPoint x: 829, endPoint y: 541, distance: 46.3
click at [829, 541] on textarea "I created a program tailored for the Manager/Expert position and designed it en…" at bounding box center [632, 498] width 425 height 92
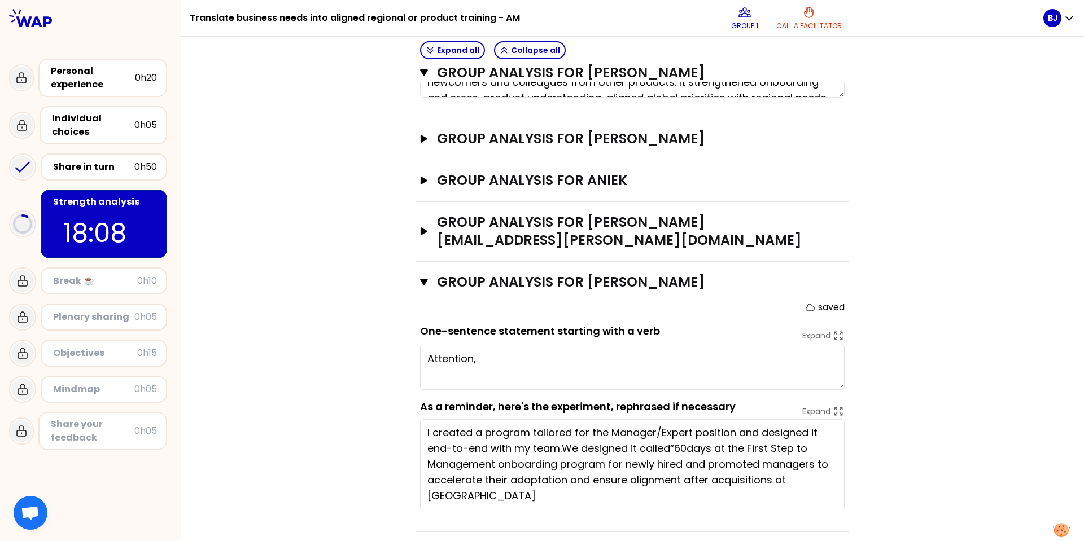
scroll to position [629, 0]
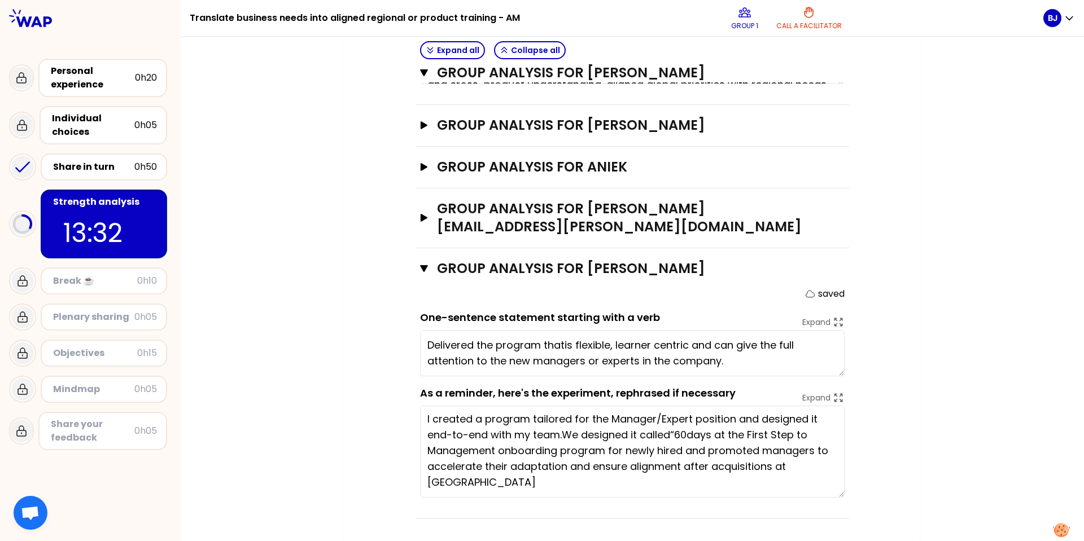
type textarea "Delivered the program that is flexible, learner centric and can give the full a…"
click at [421, 217] on icon "button" at bounding box center [424, 218] width 7 height 8
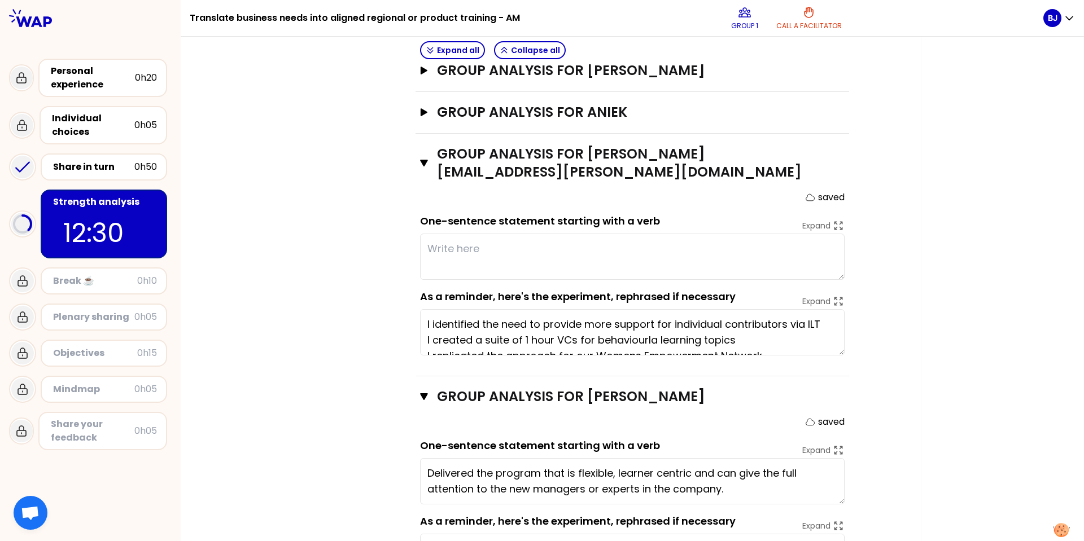
scroll to position [686, 0]
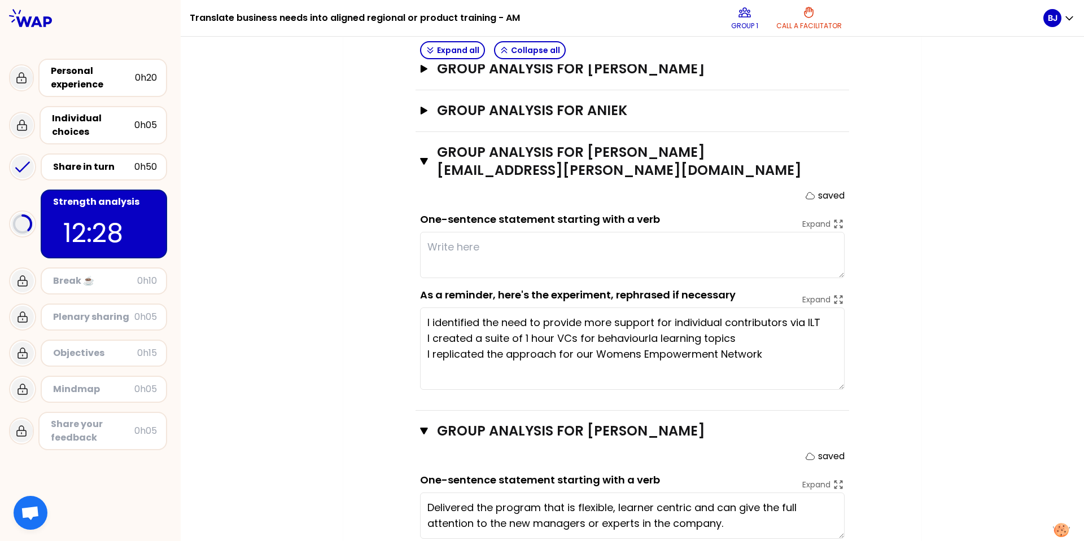
drag, startPoint x: 836, startPoint y: 353, endPoint x: 836, endPoint y: 393, distance: 40.7
click at [836, 390] on textarea "I identified the need to provide more support for individual contributors via I…" at bounding box center [632, 349] width 425 height 82
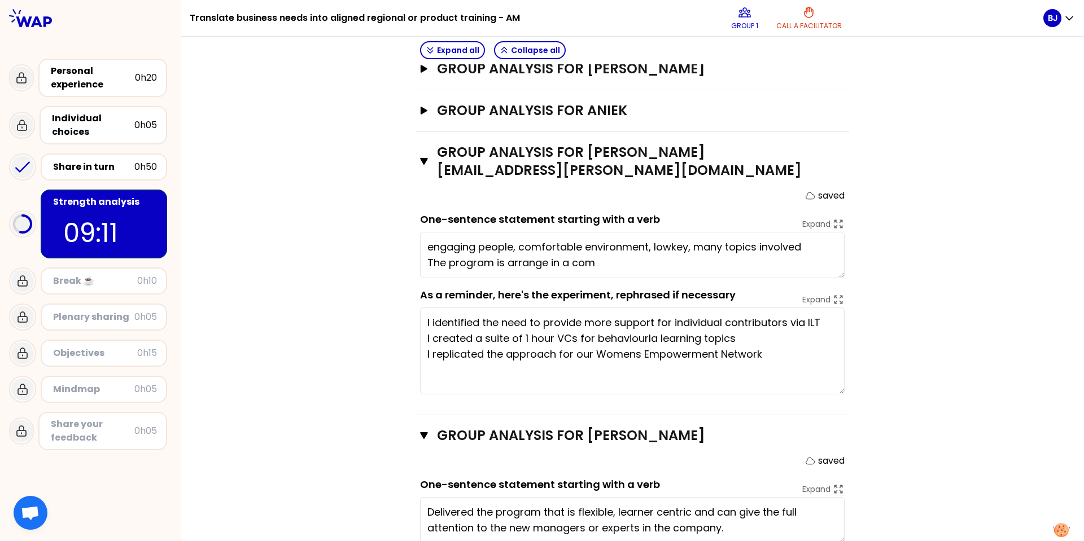
drag, startPoint x: 423, startPoint y: 246, endPoint x: 740, endPoint y: 251, distance: 316.7
drag, startPoint x: 423, startPoint y: 249, endPoint x: 784, endPoint y: 244, distance: 360.8
click at [574, 247] on textarea "engaging people, comfortable environment, lowkey, many topics involved The prog…" at bounding box center [632, 255] width 425 height 46
type textarea "The program is arranged in a comfortable environment with lowkey and simple top…"
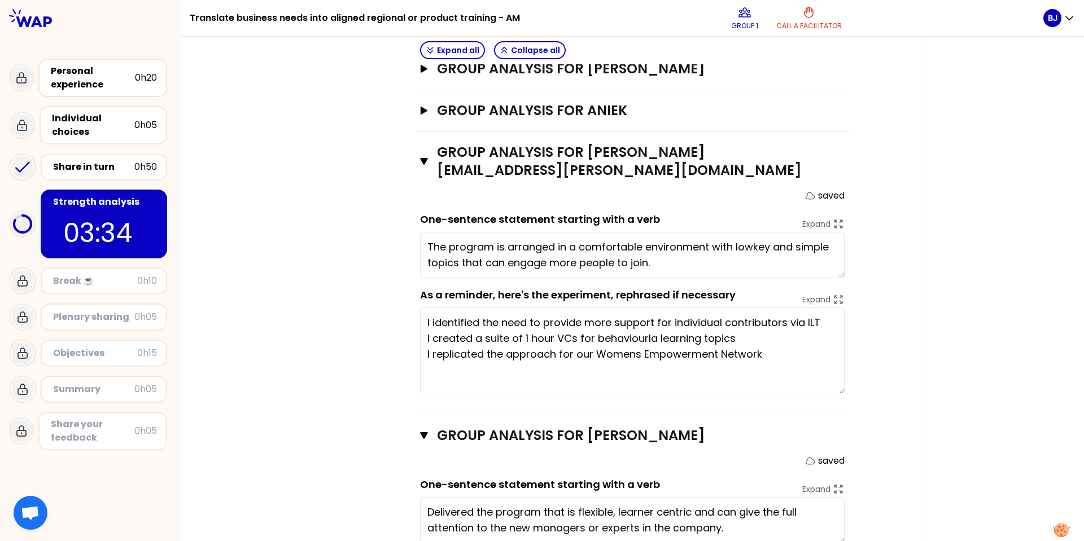
type textarea "B"
type textarea "S"
type textarea "T"
type textarea "Broader perspective about the Contract Logistics business and how it can align …"
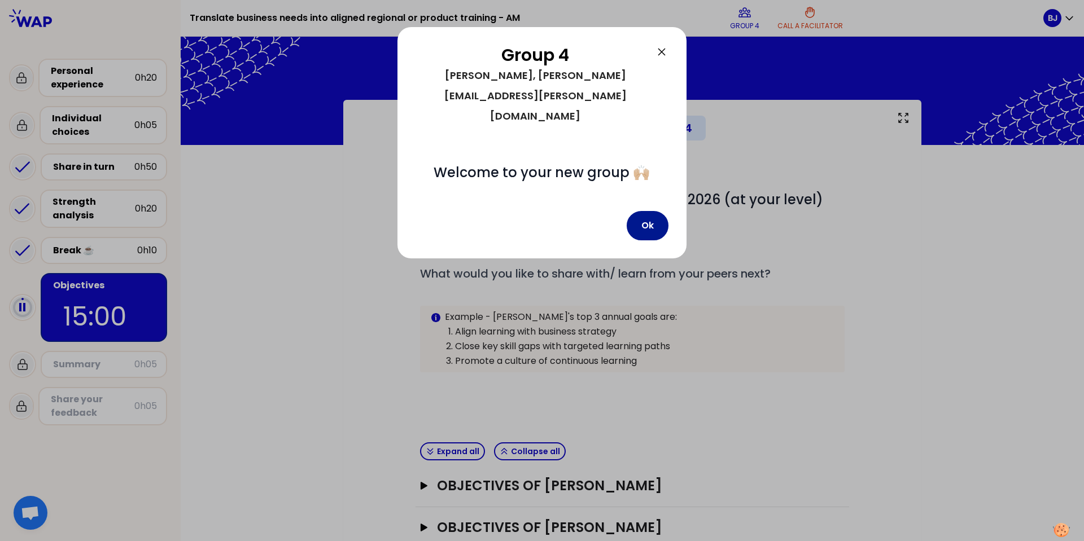
click at [642, 211] on button "Ok" at bounding box center [648, 225] width 42 height 29
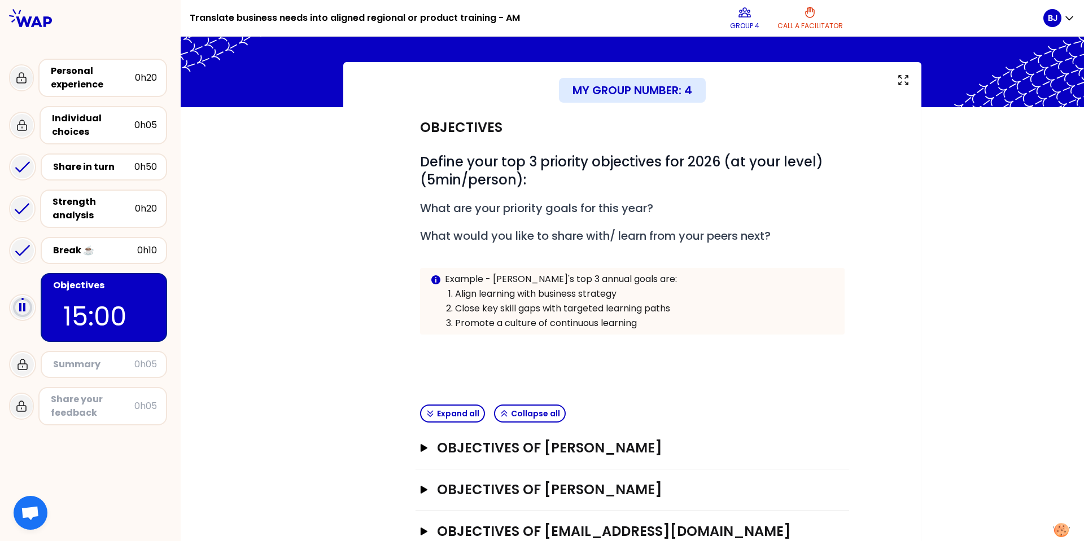
scroll to position [72, 0]
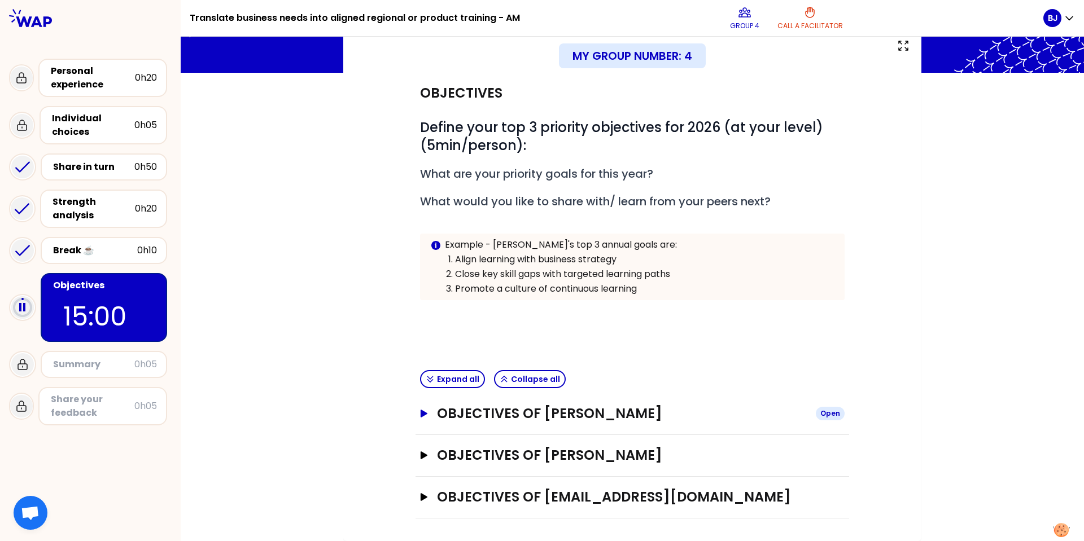
click at [421, 416] on icon "button" at bounding box center [424, 414] width 7 height 8
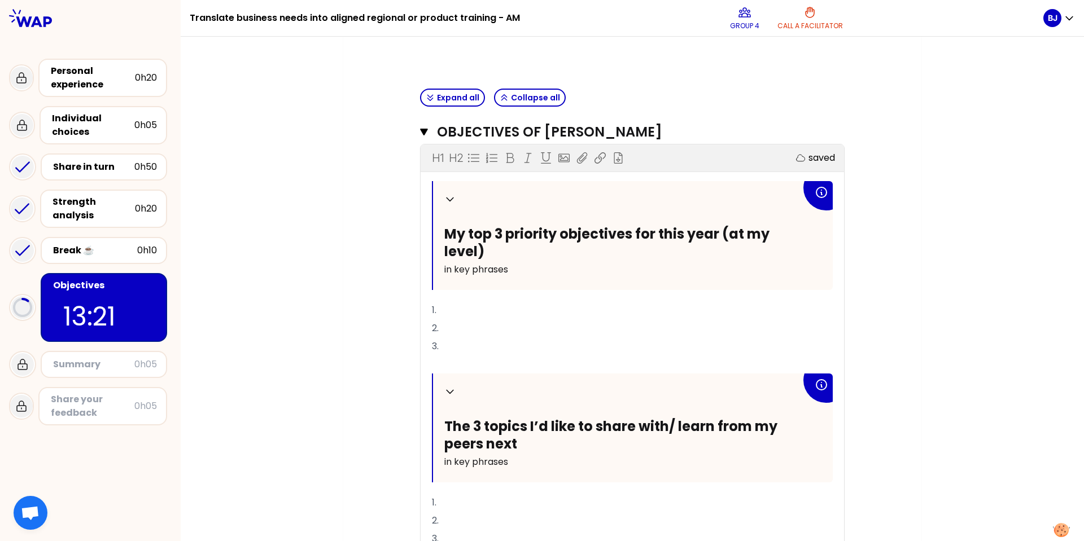
scroll to position [355, 0]
click at [465, 309] on p "1." at bounding box center [632, 310] width 401 height 18
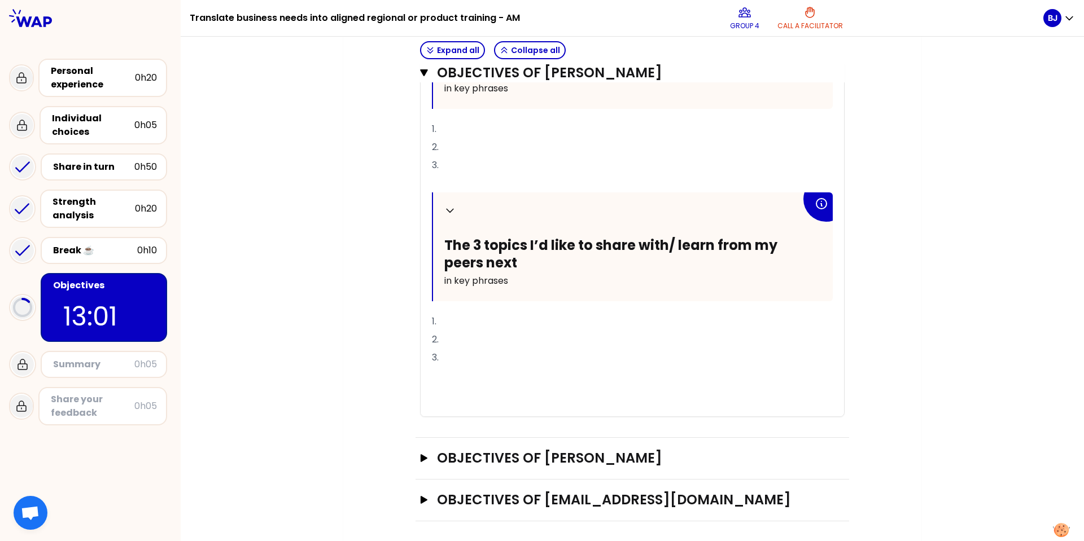
scroll to position [538, 0]
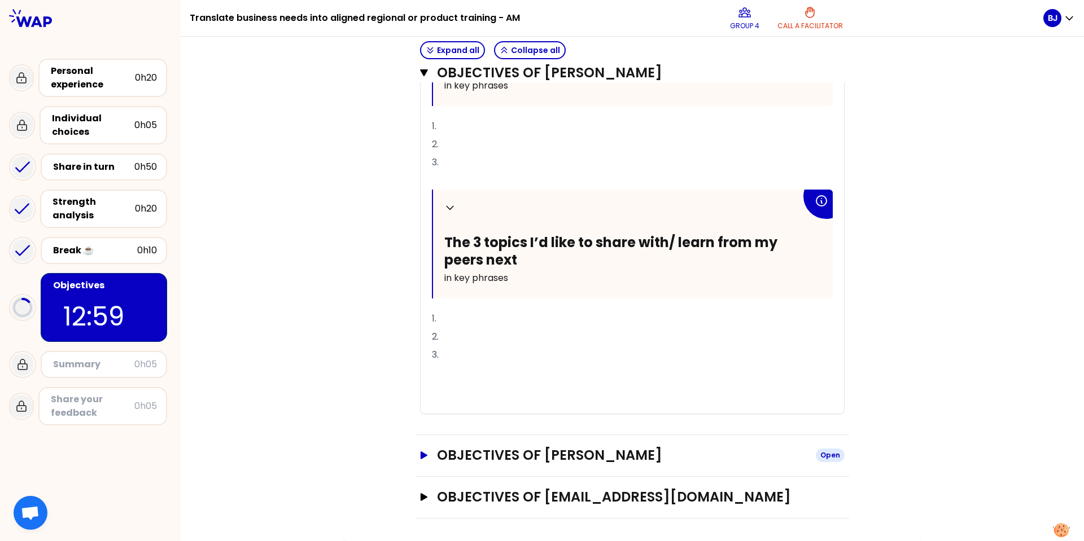
click at [421, 458] on icon "button" at bounding box center [424, 456] width 7 height 8
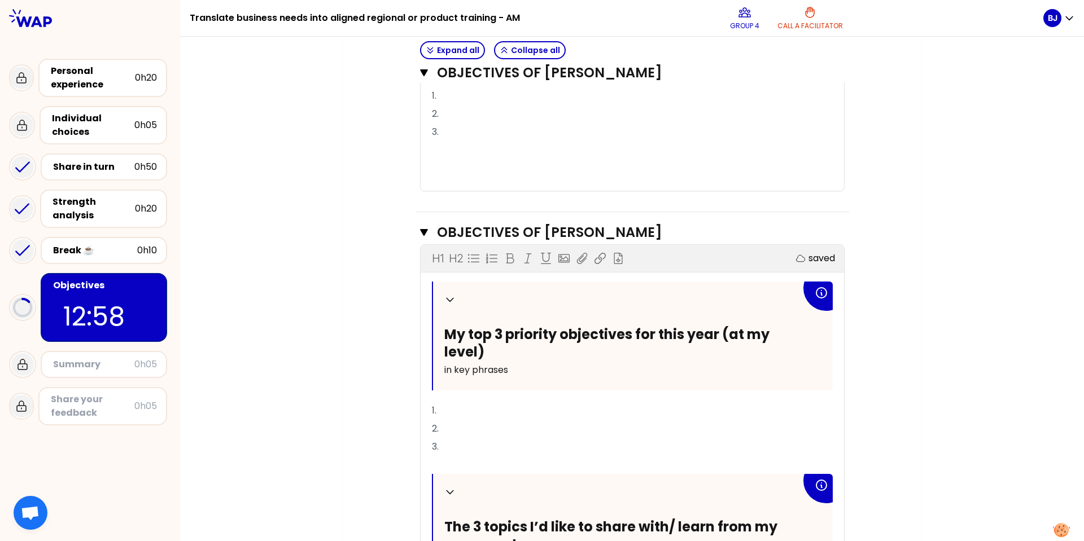
scroll to position [820, 0]
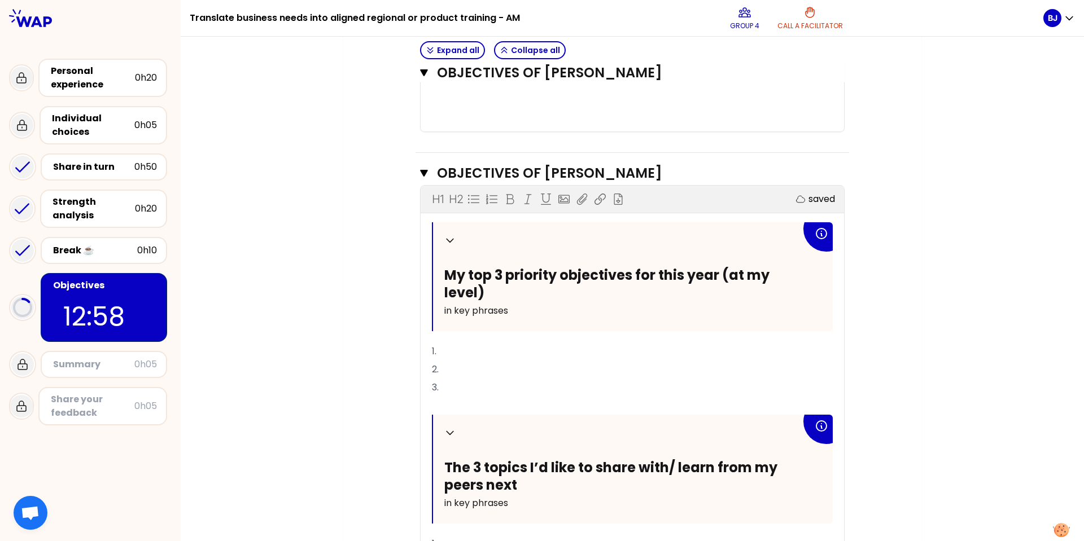
click at [449, 352] on p "1." at bounding box center [632, 352] width 401 height 18
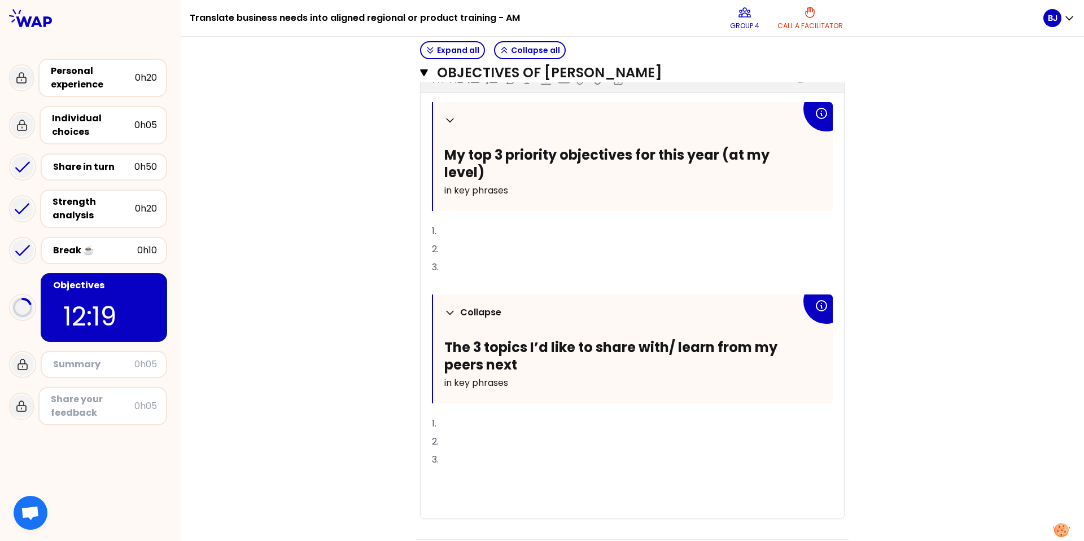
scroll to position [1004, 0]
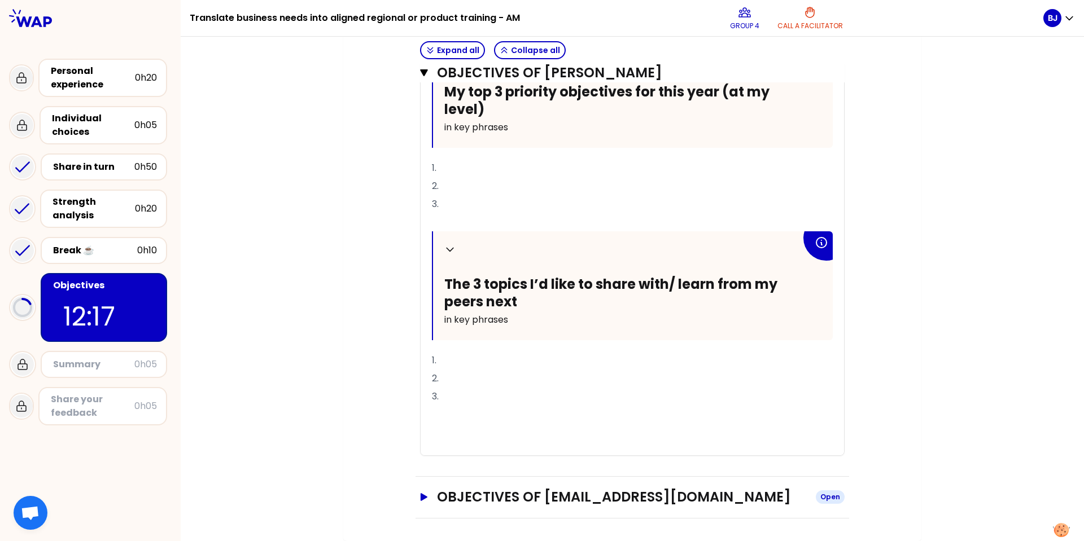
click at [420, 500] on icon "button" at bounding box center [423, 497] width 9 height 8
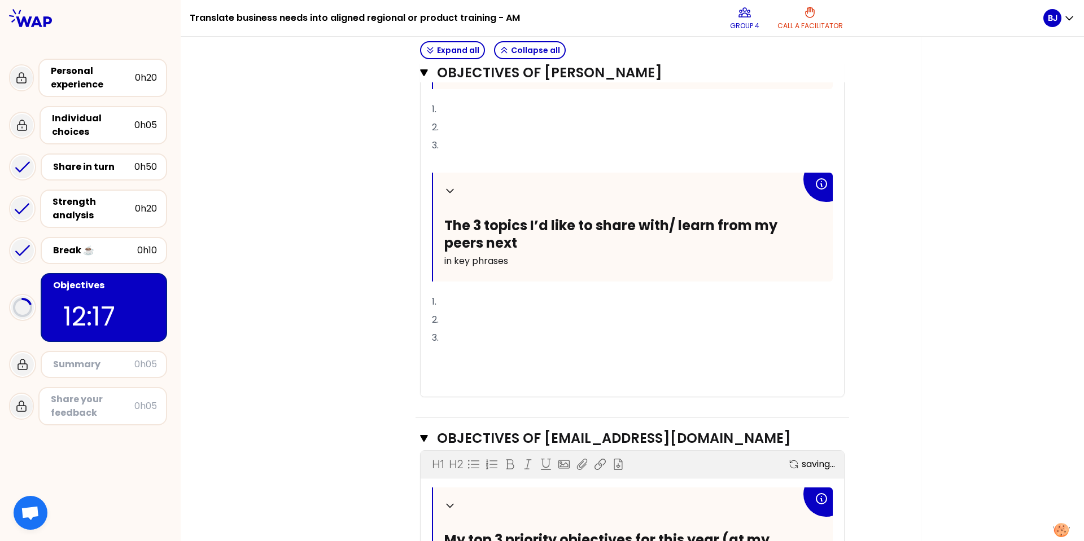
scroll to position [1230, 0]
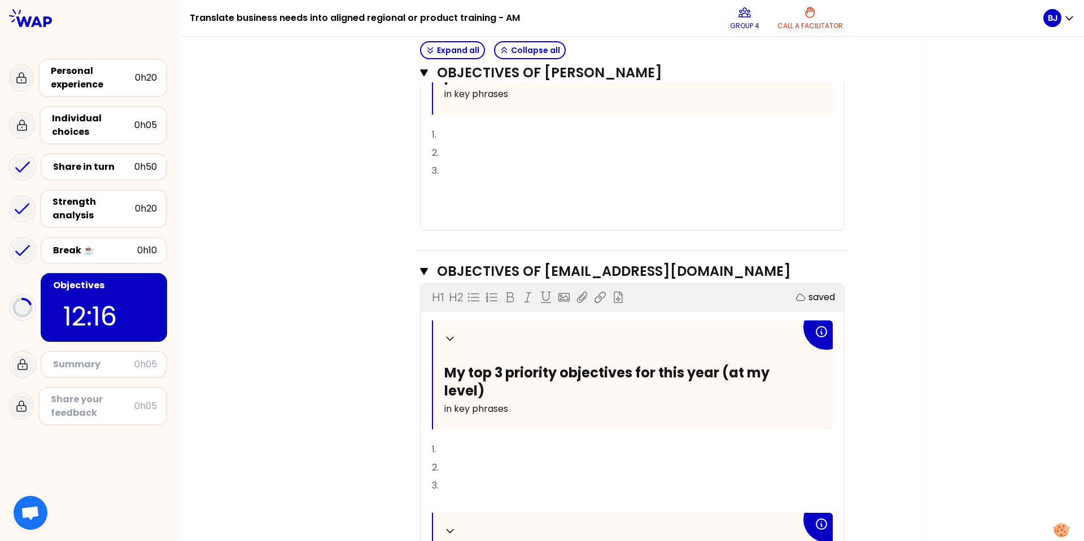
click at [457, 452] on p "1." at bounding box center [632, 450] width 401 height 18
click at [597, 449] on p "1. Manager essentials program" at bounding box center [632, 450] width 401 height 18
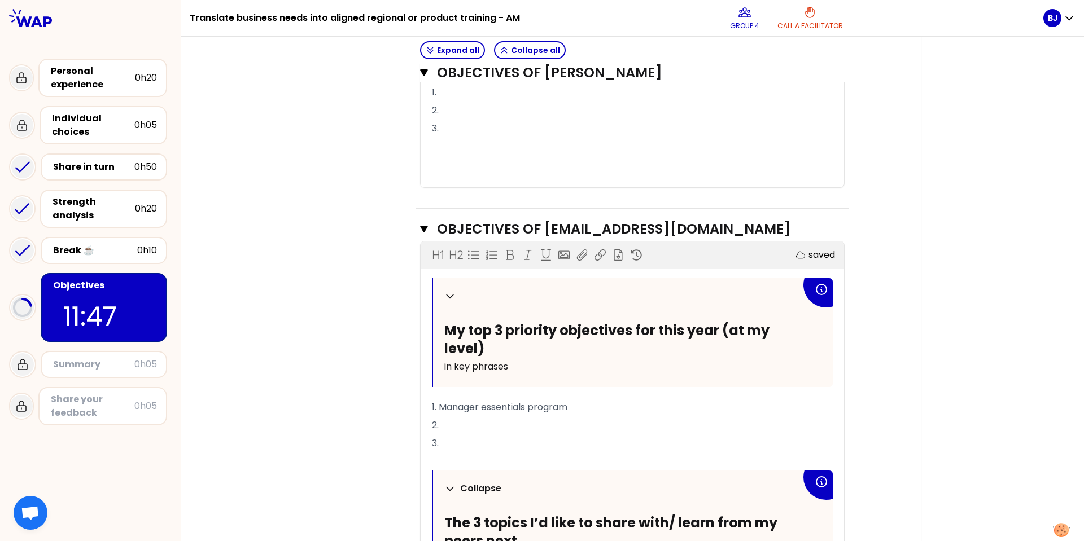
scroll to position [1343, 0]
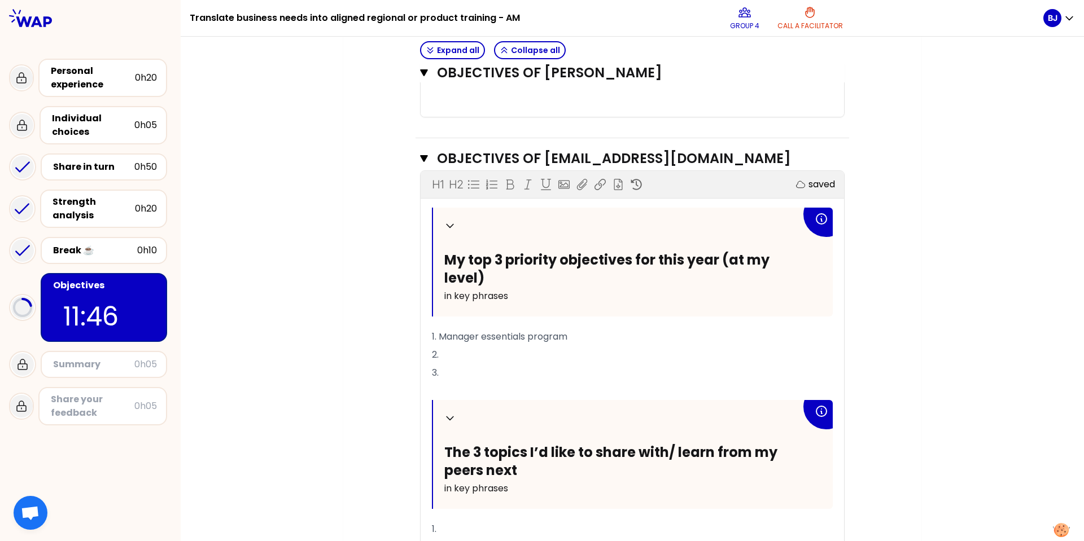
click at [495, 353] on p "2." at bounding box center [632, 355] width 401 height 18
click at [460, 365] on p "3." at bounding box center [632, 373] width 401 height 18
click at [557, 352] on span "2. AI (new tools like Synthesia)" at bounding box center [498, 354] width 133 height 13
click at [495, 375] on p "3." at bounding box center [632, 373] width 401 height 18
click at [436, 335] on span "1. Manager essentials program" at bounding box center [499, 336] width 135 height 13
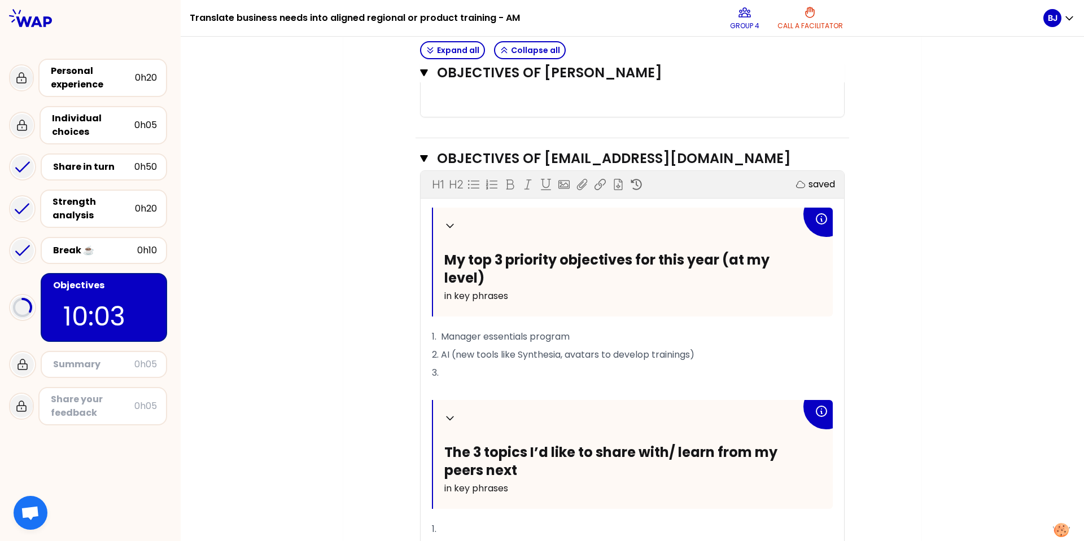
click at [441, 368] on p "3." at bounding box center [632, 373] width 401 height 18
click at [511, 374] on span "3. The power hours (virtual classroom)" at bounding box center [518, 372] width 172 height 13
click at [595, 374] on span "3. The power hours (virtual classroom)" at bounding box center [518, 372] width 172 height 13
click at [512, 371] on span "3. The power hours (virtual classroom for individual contributors, one pager)" at bounding box center [601, 372] width 338 height 13
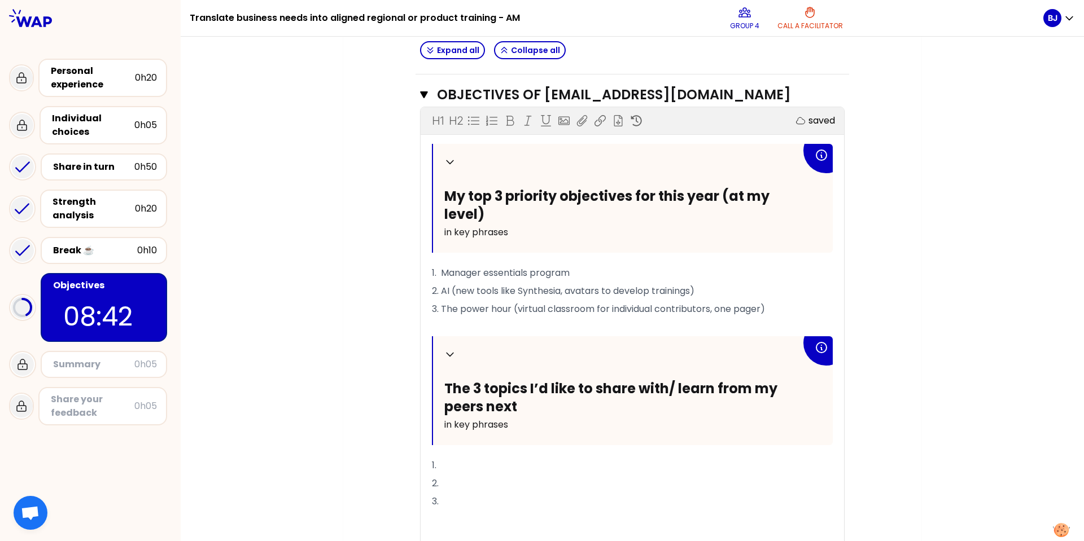
scroll to position [1470, 0]
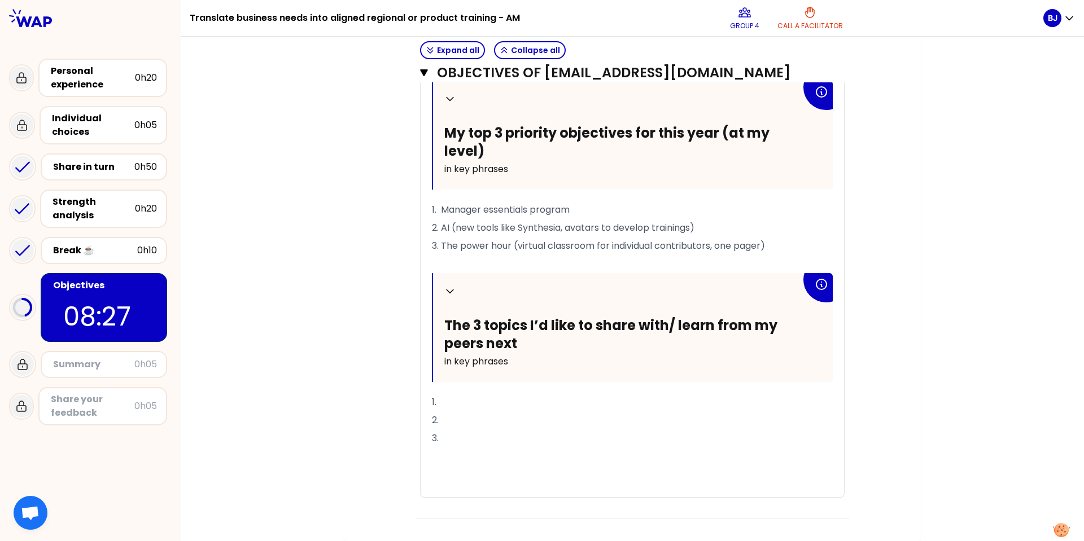
click at [459, 397] on p "1." at bounding box center [632, 402] width 401 height 18
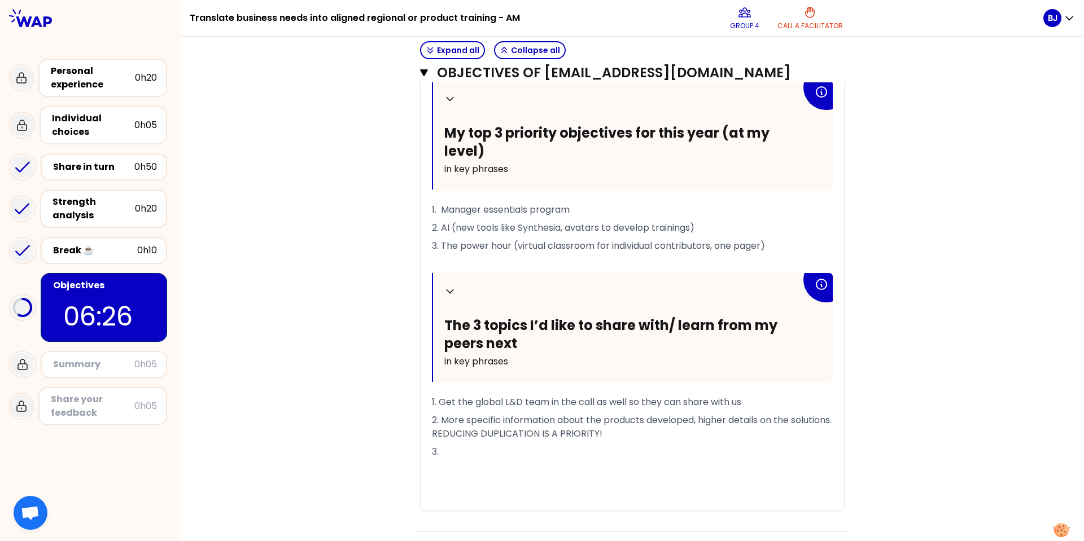
click at [651, 431] on p "2. More specific information about the products developed, higher details on th…" at bounding box center [632, 428] width 401 height 32
click at [498, 467] on p "3." at bounding box center [632, 466] width 401 height 18
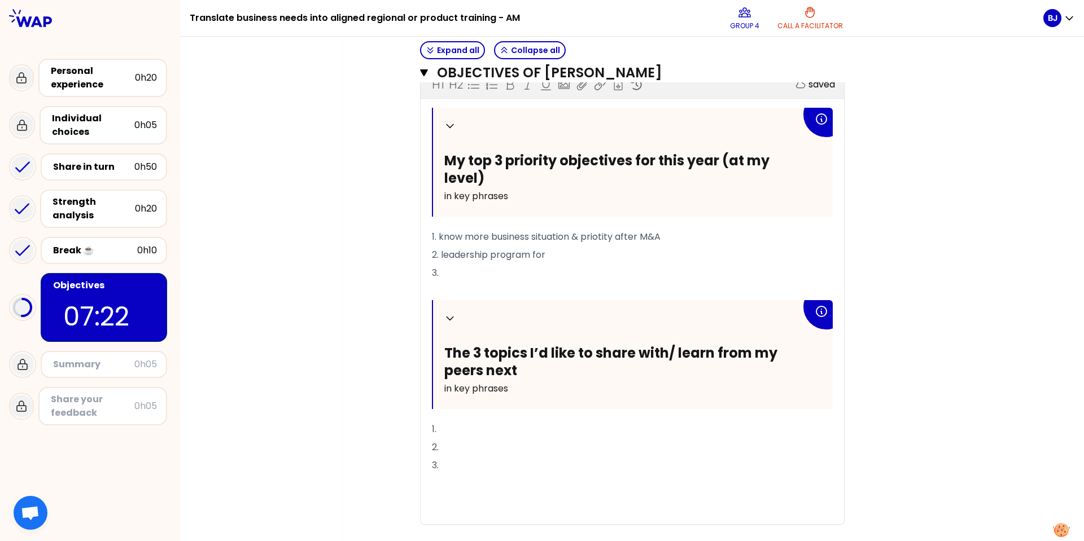
scroll to position [453, 0]
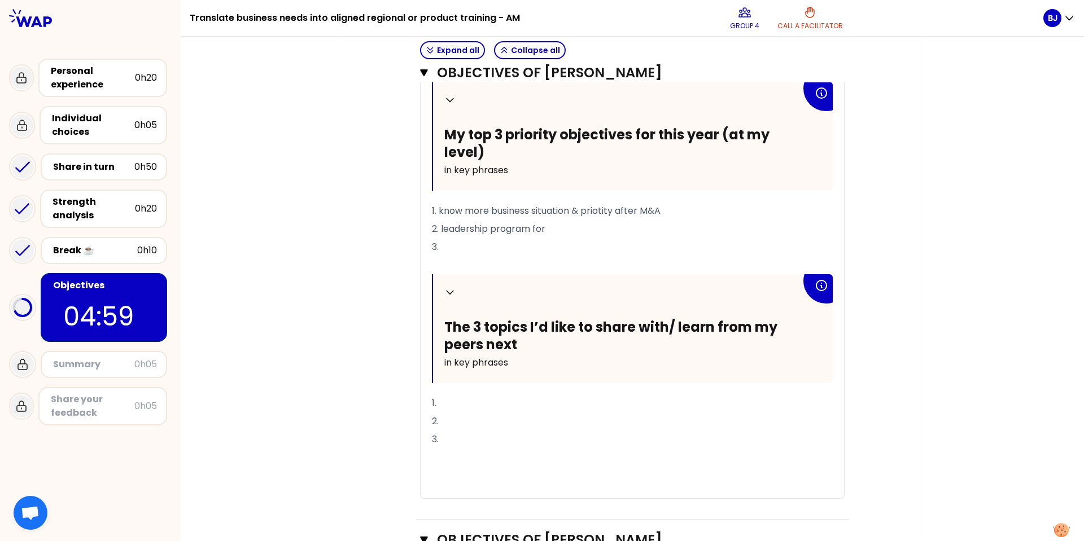
click at [451, 247] on p "3." at bounding box center [632, 247] width 401 height 18
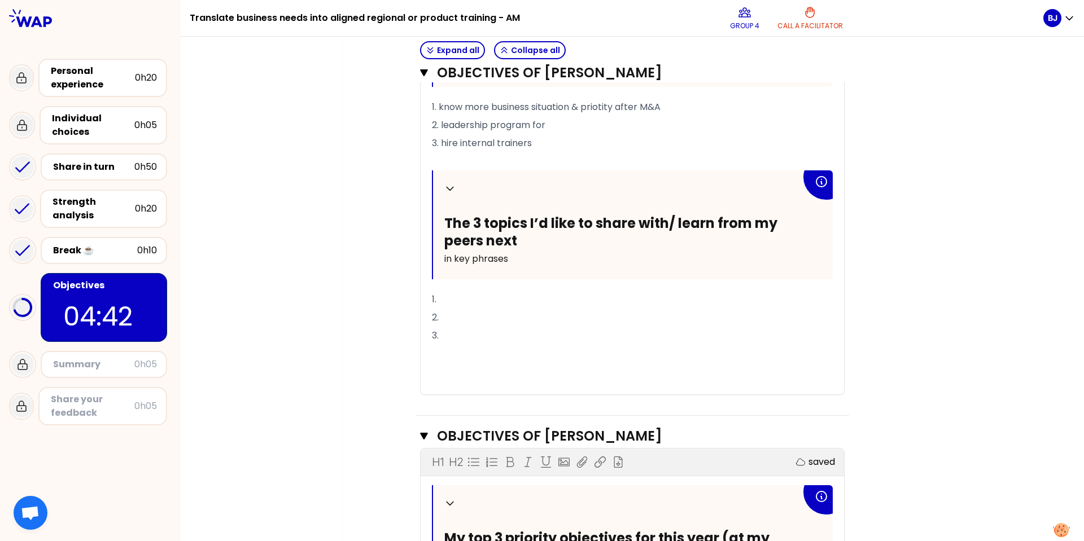
scroll to position [566, 0]
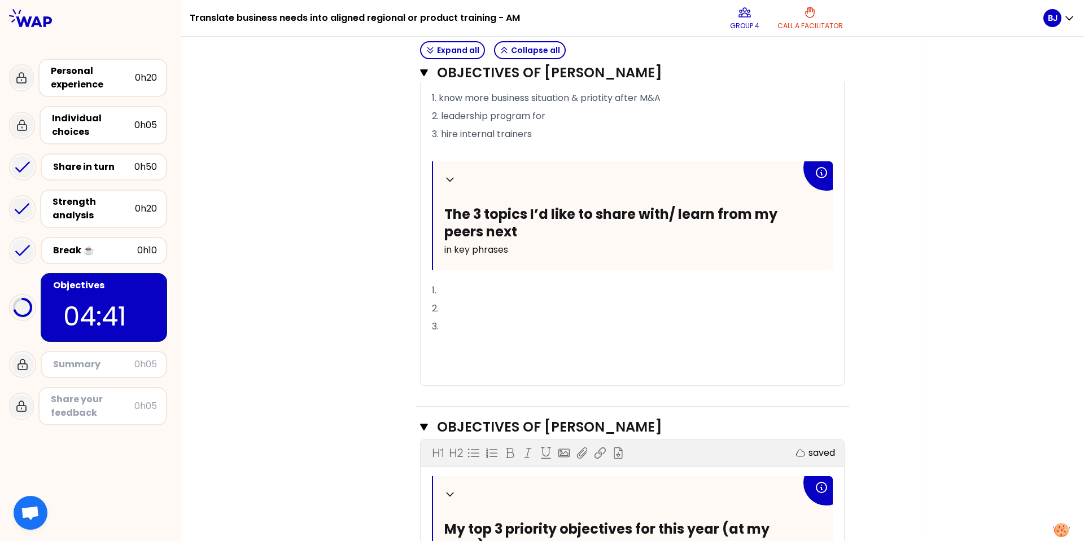
click at [456, 291] on p "1." at bounding box center [632, 291] width 401 height 18
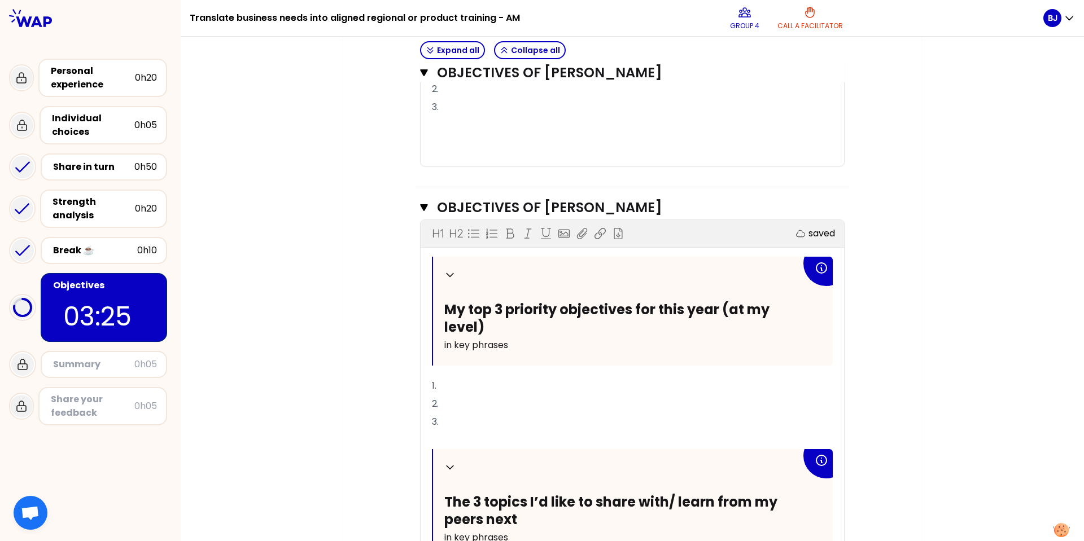
scroll to position [792, 0]
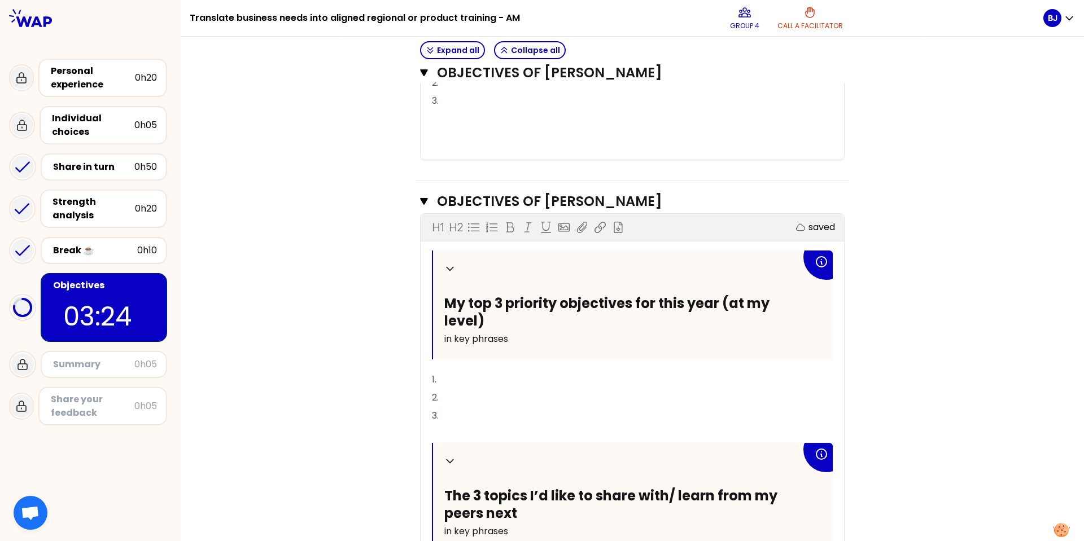
click at [474, 378] on p "1." at bounding box center [632, 380] width 401 height 18
click at [477, 403] on p "2." at bounding box center [632, 398] width 401 height 18
click at [470, 377] on p "1." at bounding box center [632, 380] width 401 height 18
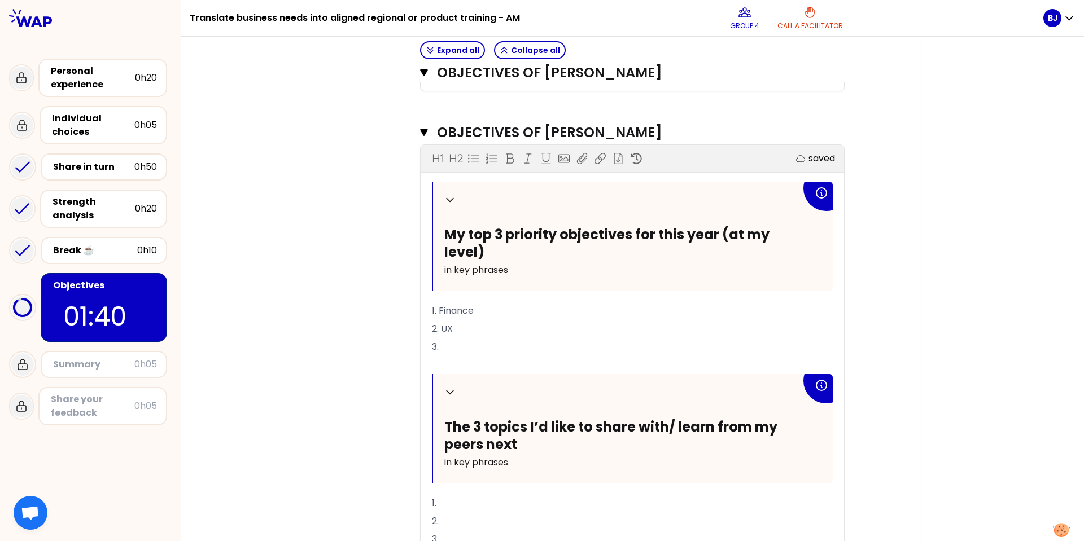
scroll to position [919, 0]
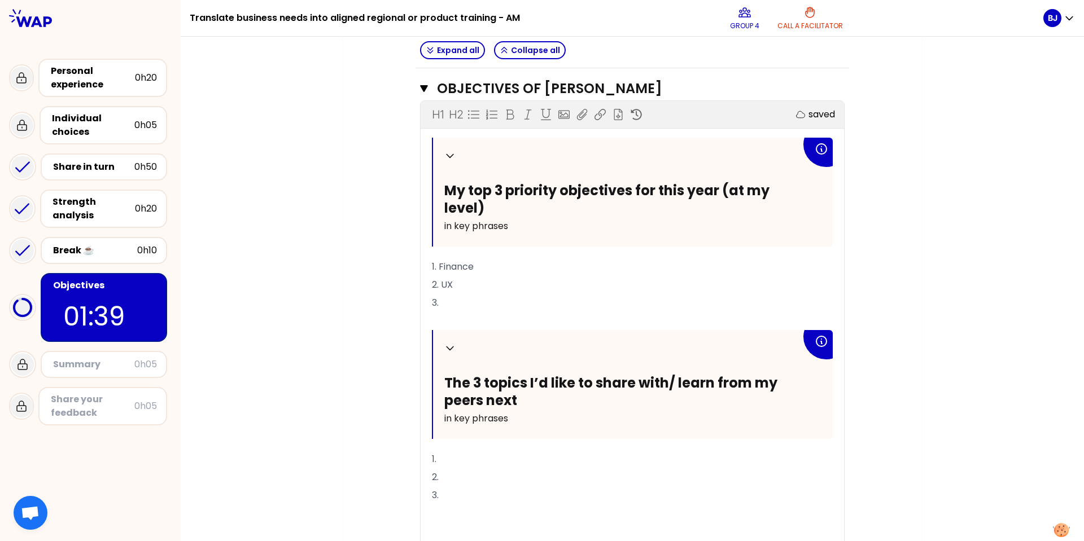
click at [472, 461] on p "1." at bounding box center [632, 460] width 401 height 18
click at [460, 298] on p "3." at bounding box center [632, 303] width 401 height 18
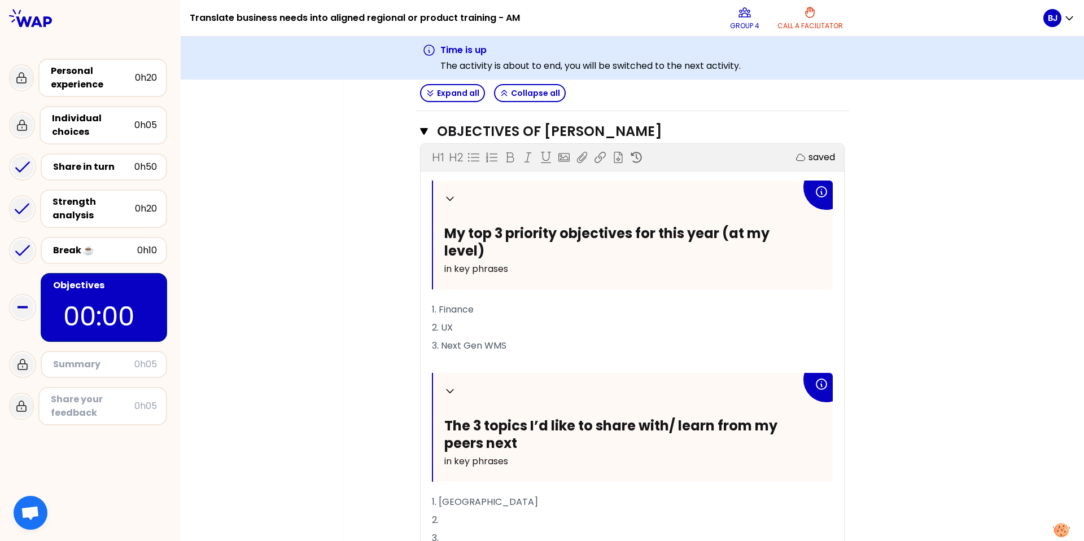
click at [469, 326] on p "2. UX" at bounding box center [632, 328] width 401 height 18
click at [491, 346] on span "3. Next Gen WMS" at bounding box center [469, 345] width 75 height 13
click at [439, 326] on span "2. UX" at bounding box center [442, 327] width 21 height 13
click at [444, 500] on span "1. [GEOGRAPHIC_DATA]" at bounding box center [485, 502] width 106 height 13
drag, startPoint x: 435, startPoint y: 501, endPoint x: 487, endPoint y: 516, distance: 53.4
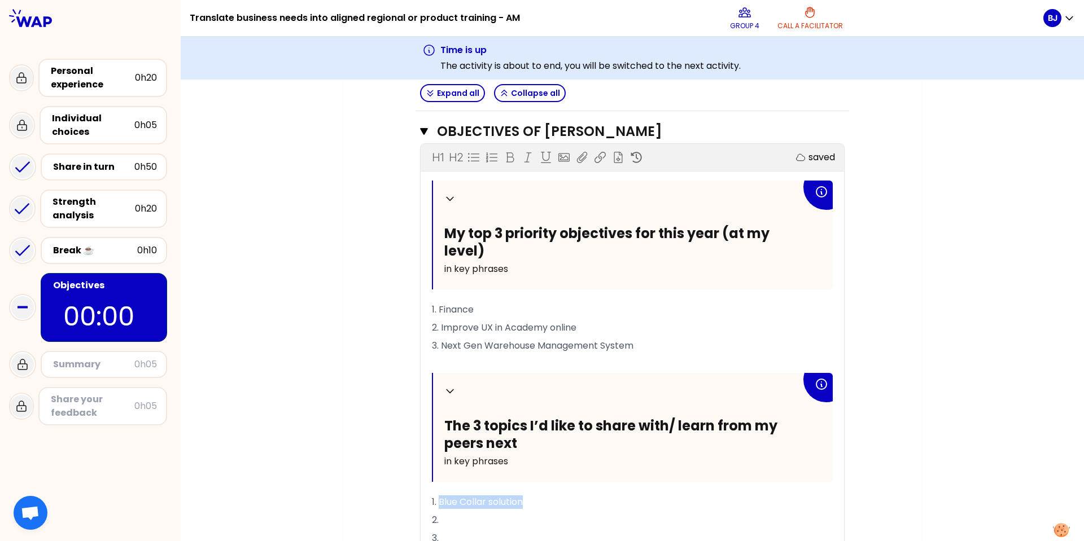
click at [524, 501] on p "1. Blue Collar solution" at bounding box center [632, 502] width 401 height 18
click at [450, 538] on p "3." at bounding box center [632, 539] width 401 height 18
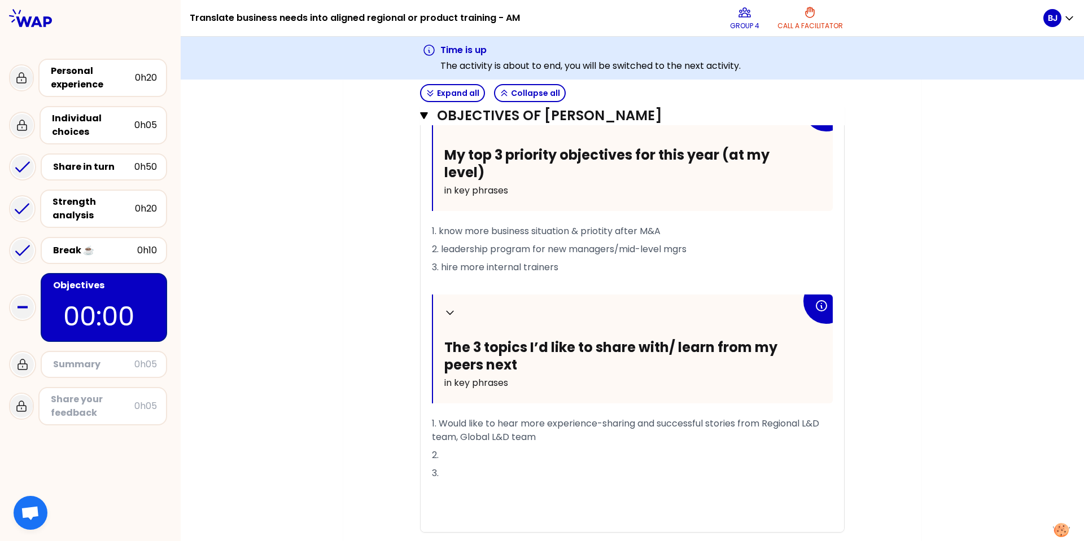
scroll to position [15, 0]
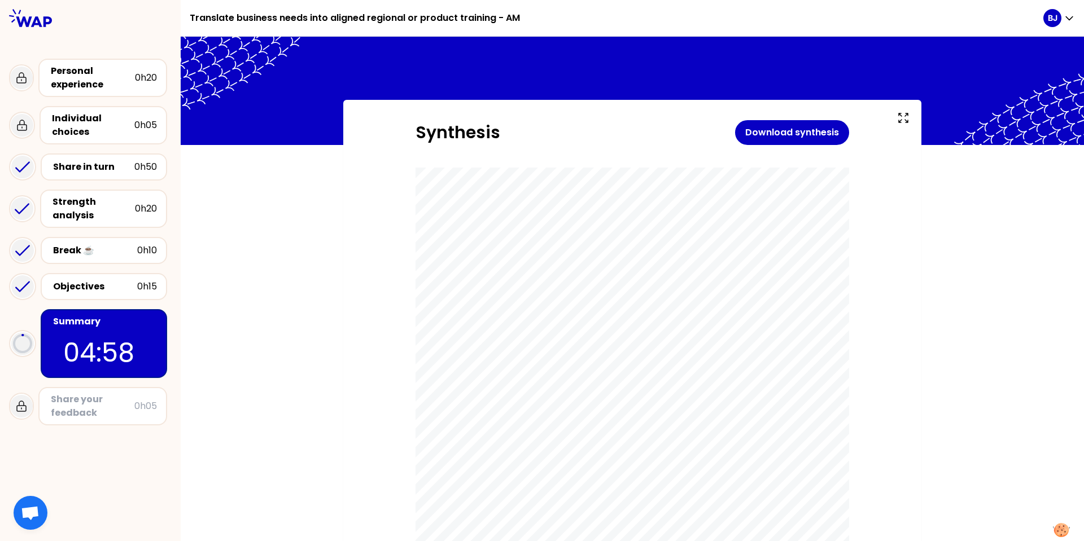
scroll to position [282, 0]
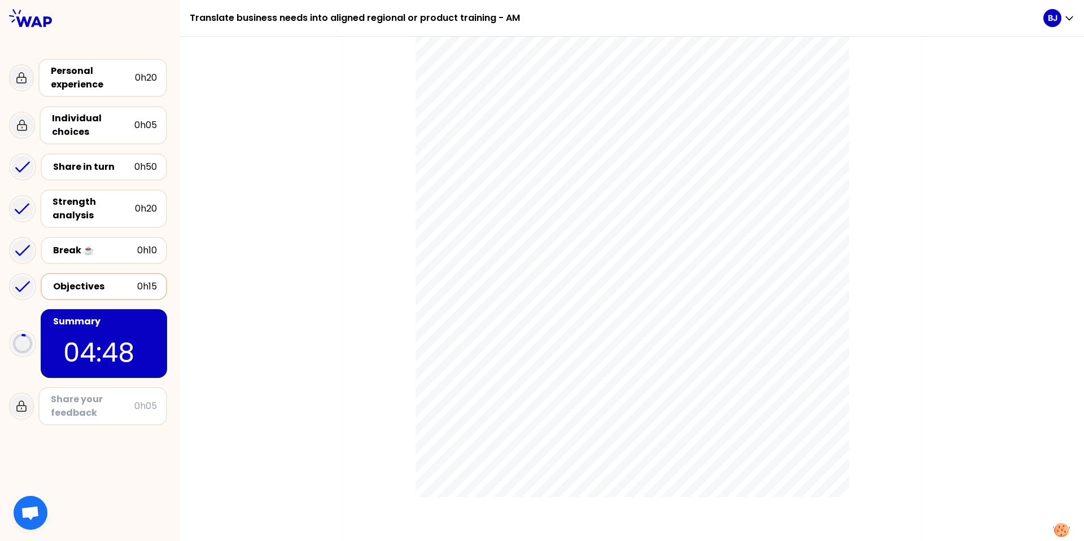
click at [87, 284] on div "Objectives" at bounding box center [95, 287] width 84 height 14
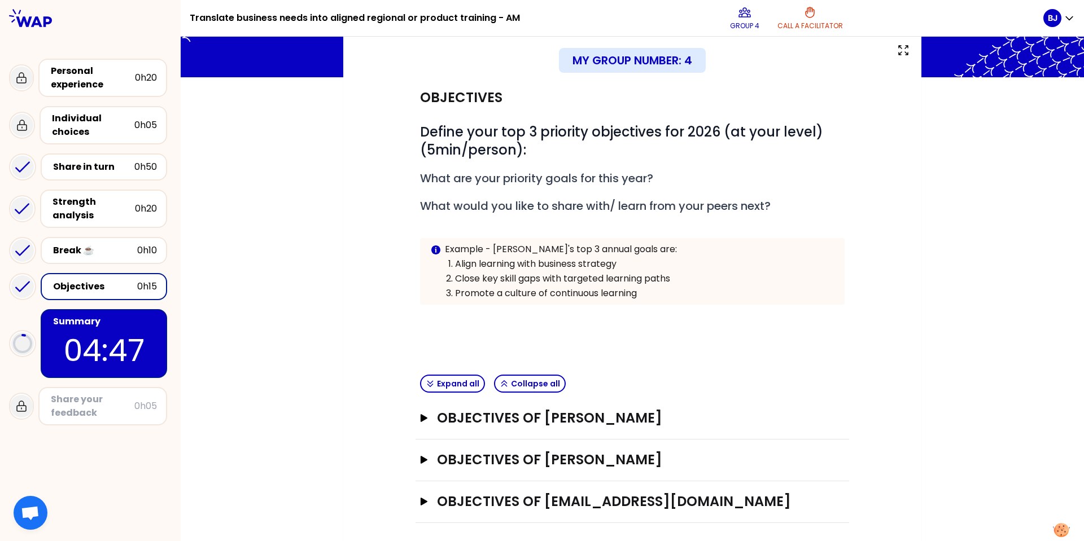
scroll to position [72, 0]
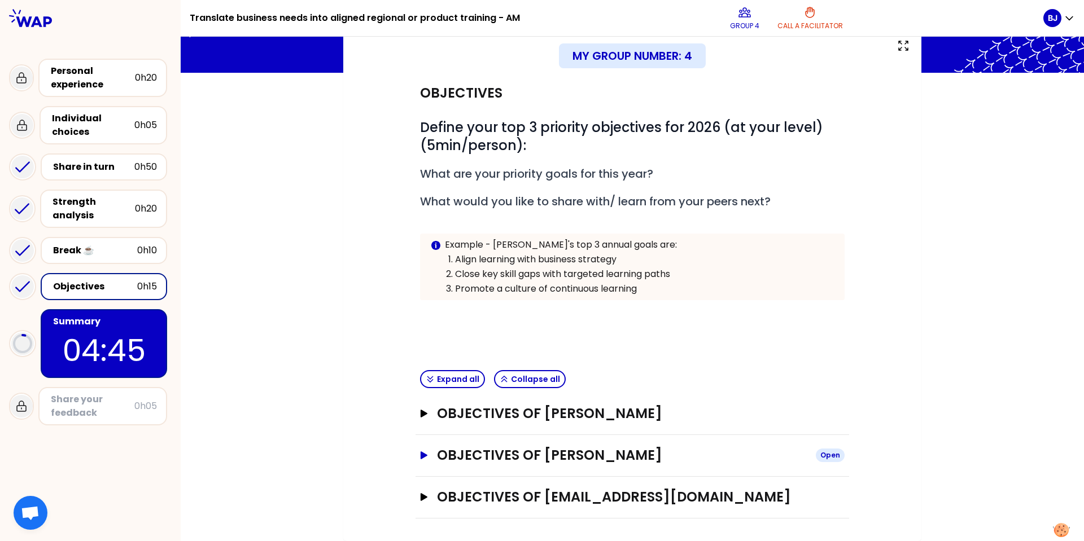
click at [421, 454] on icon "button" at bounding box center [424, 456] width 7 height 8
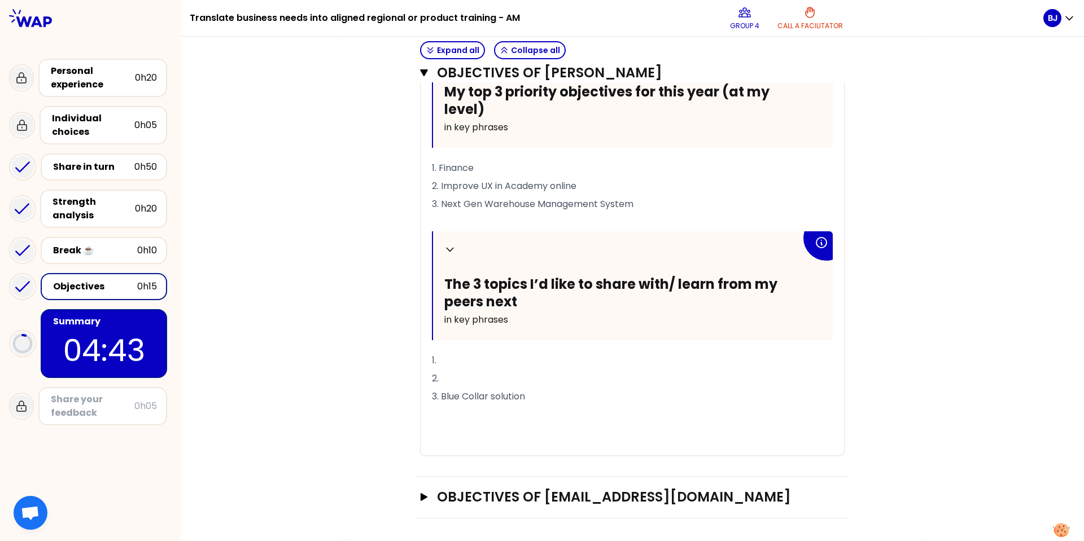
scroll to position [565, 0]
click at [421, 501] on button "Objectives of [EMAIL_ADDRESS][DOMAIN_NAME] Open" at bounding box center [632, 497] width 425 height 18
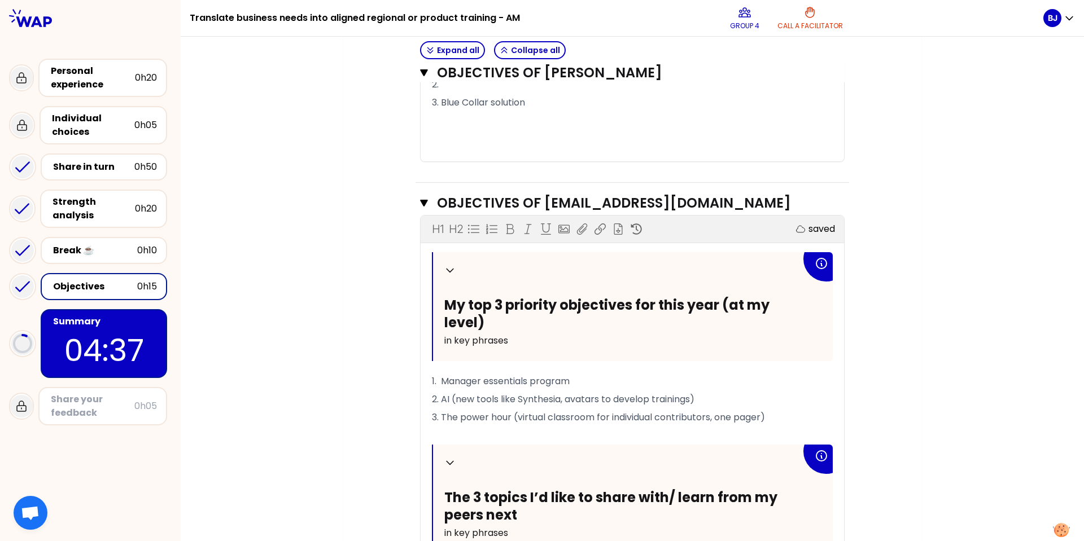
scroll to position [776, 0]
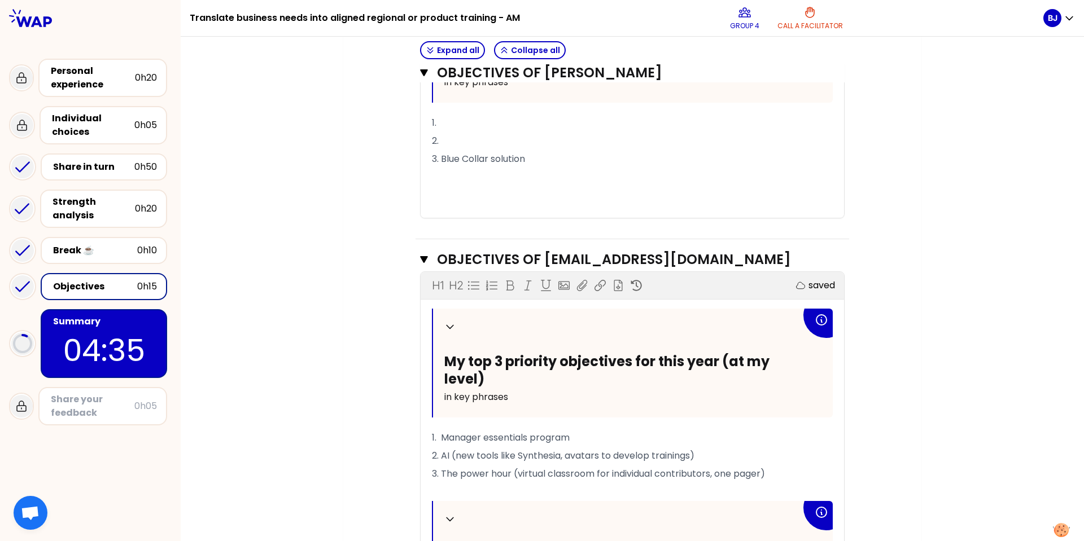
click at [456, 146] on p "2." at bounding box center [632, 141] width 401 height 18
click at [524, 139] on p "2. New AI tools to" at bounding box center [632, 141] width 401 height 18
click at [465, 121] on p "1." at bounding box center [632, 123] width 401 height 18
click at [452, 129] on p "1." at bounding box center [632, 123] width 401 height 18
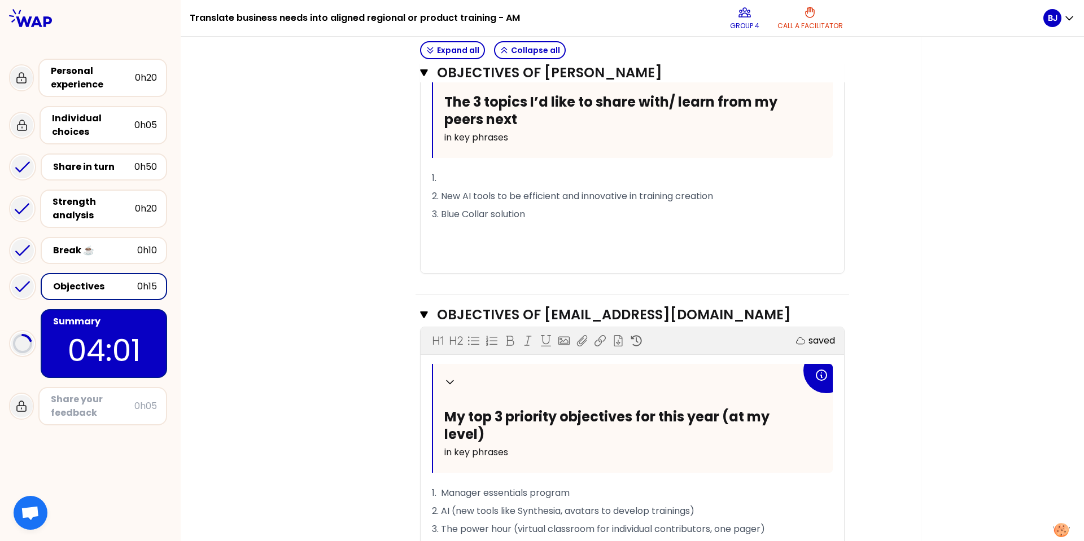
scroll to position [719, 0]
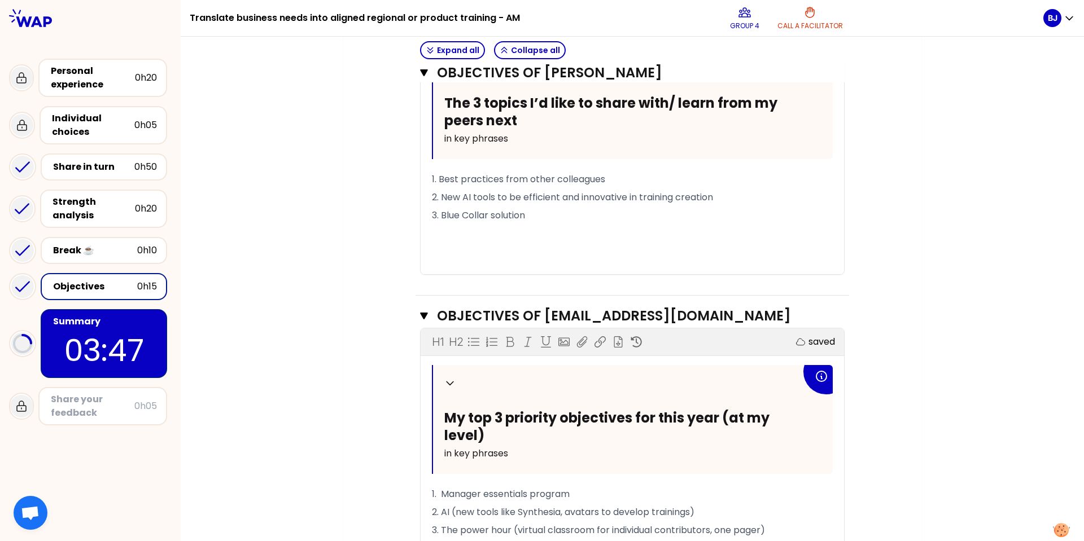
click at [498, 177] on span "1. Best practices from other colleagues" at bounding box center [518, 179] width 173 height 13
click at [103, 329] on p "03:41" at bounding box center [104, 351] width 106 height 44
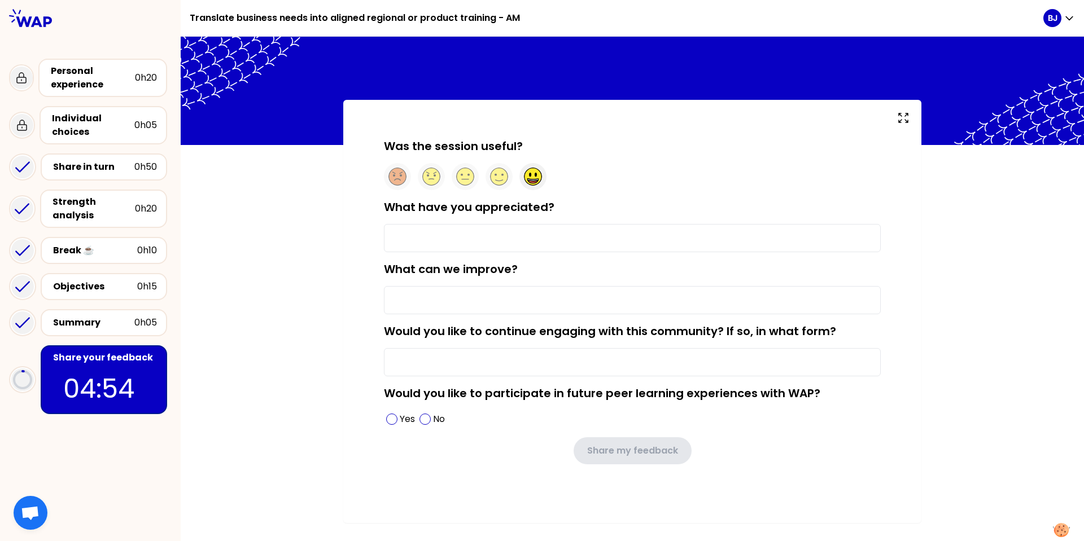
click at [540, 172] on circle at bounding box center [533, 177] width 18 height 18
click at [480, 239] on input "What have you appreciated?" at bounding box center [632, 238] width 497 height 28
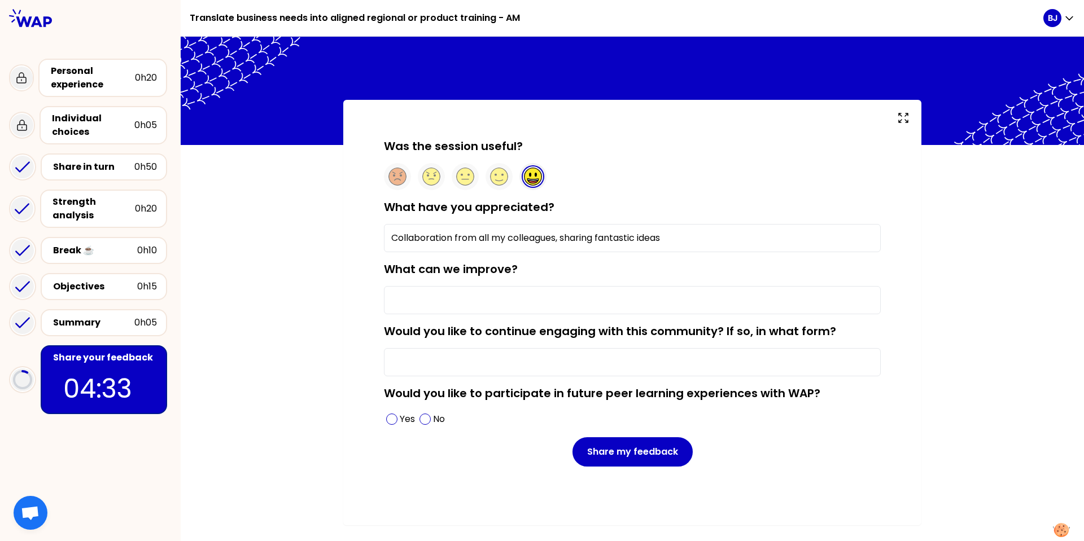
type input "Collaboration from all my colleagues, sharing fantastic ideas"
click at [474, 302] on input "What can we improve?" at bounding box center [632, 300] width 497 height 28
type input "Sharing real cases with visuals will be helpful for us to picture existing solu…"
click at [680, 247] on input "Collaboration from all my colleagues, sharing fantastic ideas" at bounding box center [632, 238] width 497 height 28
type input "Collaboration from all my colleagues, sharing fantastic ideas."
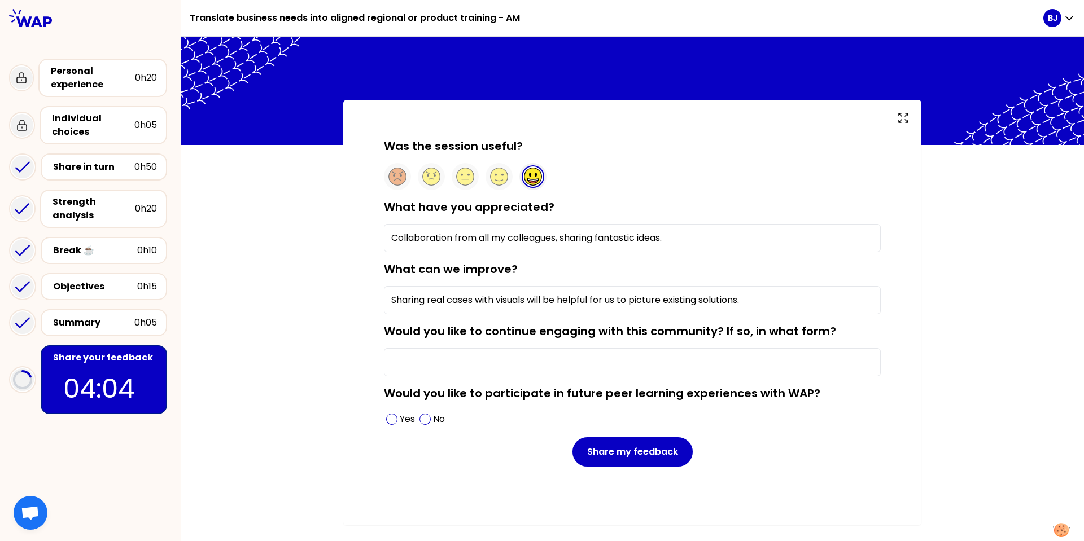
click at [494, 363] on input "Would you like to continue engaging with this community? If so, in what form?" at bounding box center [632, 362] width 497 height 28
click at [391, 358] on input "This meetings are" at bounding box center [632, 362] width 497 height 28
click at [495, 355] on input "This meetings are" at bounding box center [632, 362] width 497 height 28
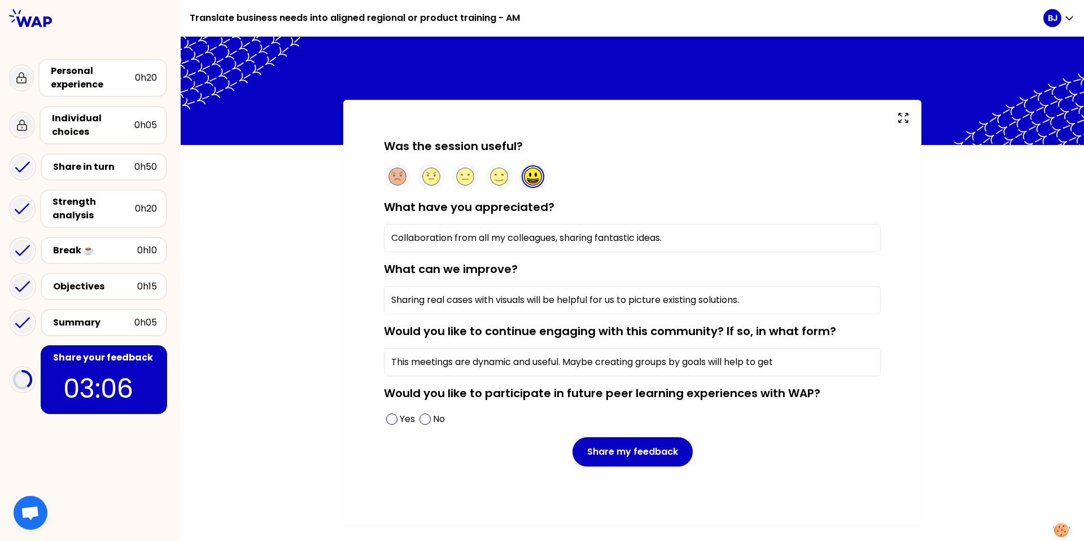
click at [715, 363] on input "This meetings are dynamic and useful. Maybe creating groups by goals will help …" at bounding box center [632, 362] width 497 height 28
click at [396, 421] on span at bounding box center [391, 419] width 11 height 11
click at [816, 362] on input "This meetings are dynamic and useful. Maybe creating groups by goals and will h…" at bounding box center [632, 362] width 497 height 28
click at [736, 360] on input "This meetings are dynamic and useful. Maybe creating groups by goals and will h…" at bounding box center [632, 362] width 497 height 28
drag, startPoint x: 736, startPoint y: 360, endPoint x: 807, endPoint y: 361, distance: 70.6
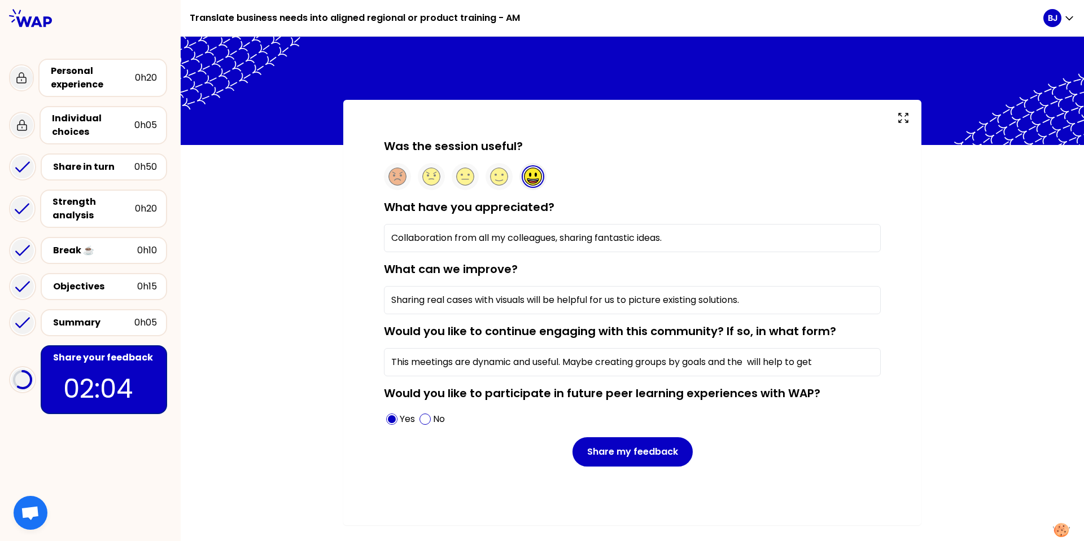
click at [807, 361] on input "This meetings are dynamic and useful. Maybe creating groups by goals and the wi…" at bounding box center [632, 362] width 497 height 28
click at [690, 363] on input "This meetings are dynamic and useful. Maybe creating groups by goals and the wi…" at bounding box center [632, 362] width 497 height 28
paste input "people sharing"
drag, startPoint x: 835, startPoint y: 362, endPoint x: 867, endPoint y: 360, distance: 31.7
click at [867, 360] on input "This meetings are dynamic and useful. Maybe creating groups by people sharing t…" at bounding box center [632, 362] width 497 height 28
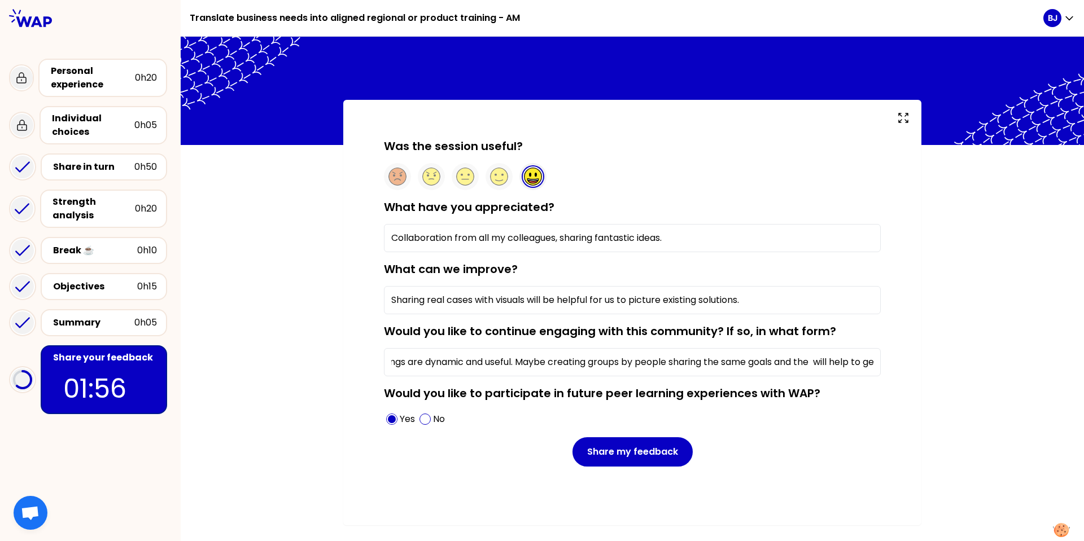
scroll to position [0, 66]
drag, startPoint x: 802, startPoint y: 369, endPoint x: 797, endPoint y: 365, distance: 6.6
click at [802, 368] on input "This meetings are dynamic and useful. Maybe creating groups by people sharing t…" at bounding box center [632, 362] width 497 height 28
click at [769, 362] on input "This meetings are dynamic and useful. Maybe creating groups by people sharing t…" at bounding box center [632, 362] width 497 height 28
drag, startPoint x: 768, startPoint y: 361, endPoint x: 802, endPoint y: 360, distance: 34.4
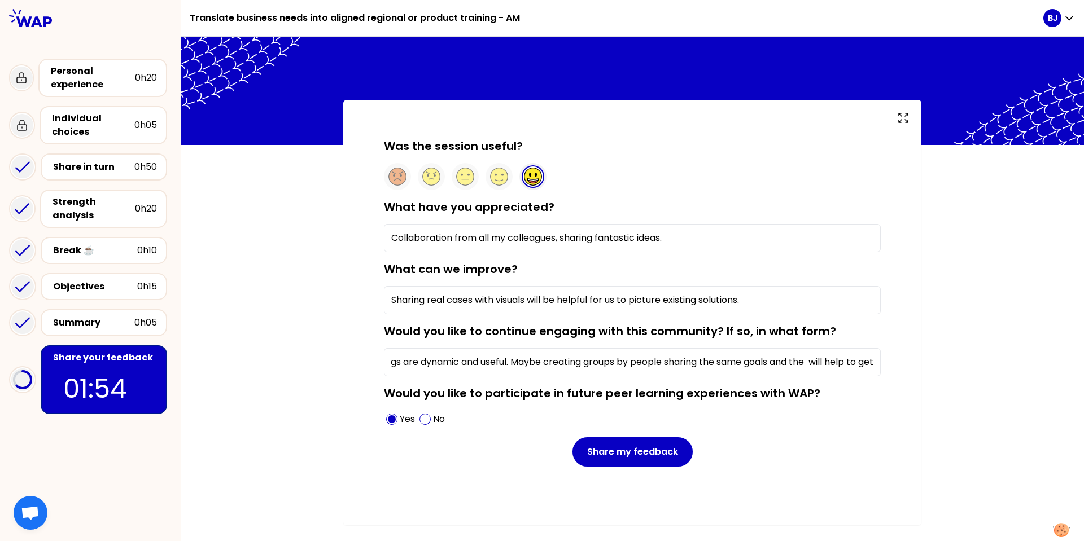
click at [802, 360] on input "This meetings are dynamic and useful. Maybe creating groups by people sharing t…" at bounding box center [632, 362] width 497 height 28
click at [877, 361] on input "This meetings are dynamic and useful. Maybe creating groups by people sharing t…" at bounding box center [632, 362] width 497 height 28
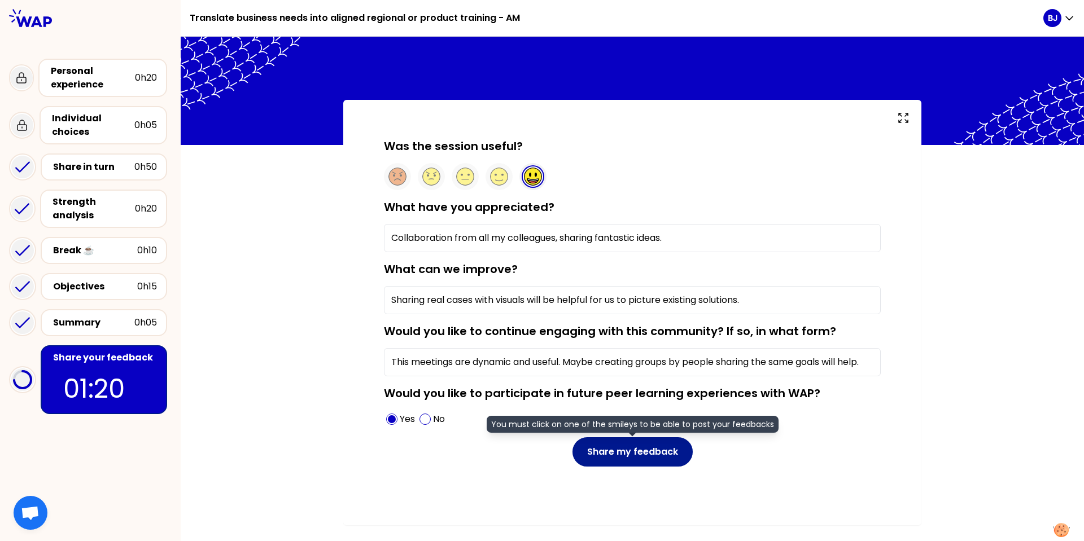
type input "This meetings are dynamic and useful. Maybe creating groups by people sharing t…"
click at [644, 448] on button "Share my feedback" at bounding box center [632, 452] width 120 height 29
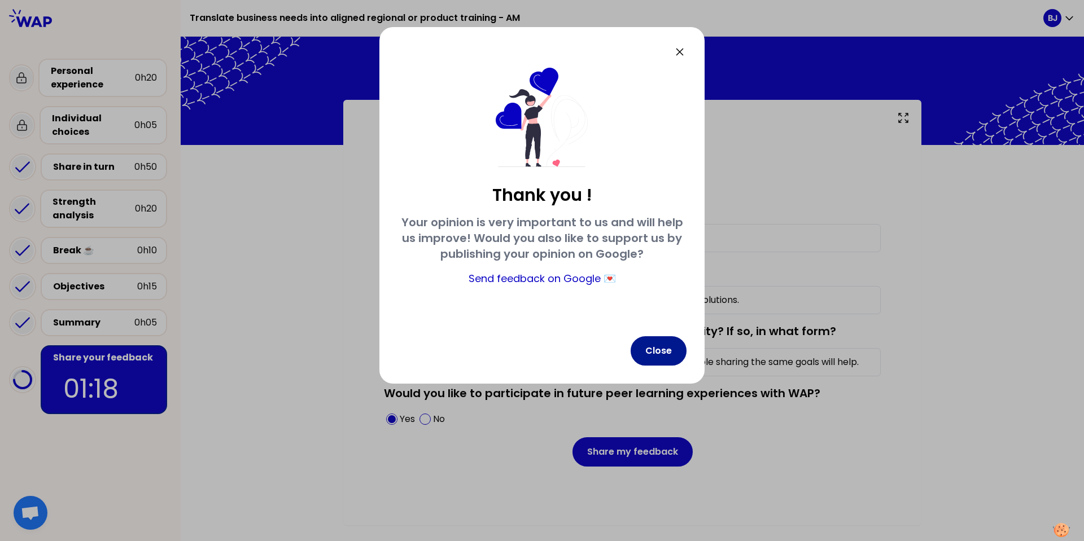
click at [669, 352] on button "Close" at bounding box center [659, 350] width 56 height 29
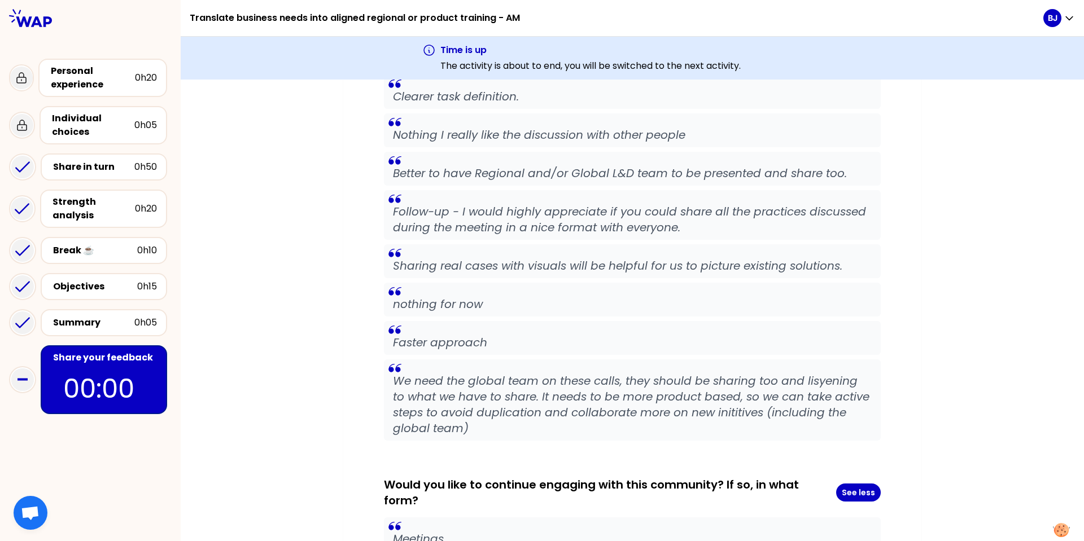
scroll to position [824, 0]
